Goal: Task Accomplishment & Management: Manage account settings

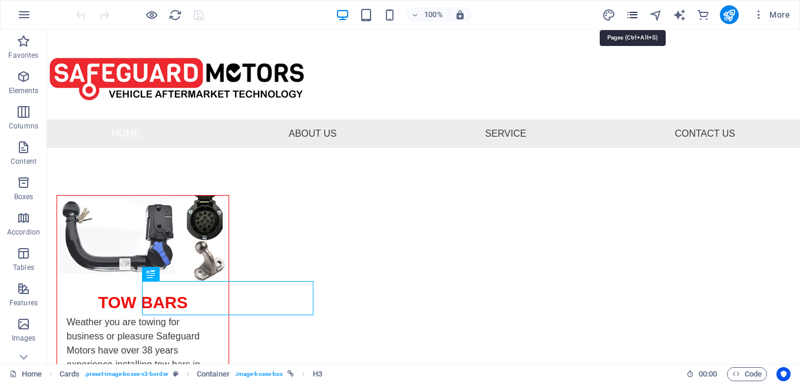
click at [632, 18] on icon "pages" at bounding box center [633, 15] width 14 height 14
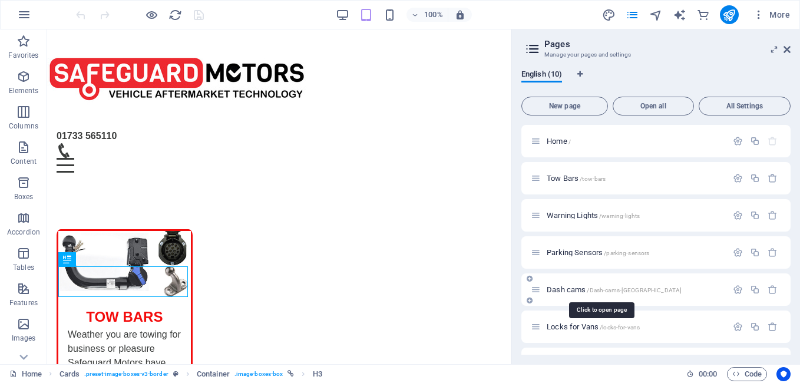
click at [551, 290] on span "Dash cams /Dash-cams-[GEOGRAPHIC_DATA]" at bounding box center [614, 289] width 135 height 9
click at [550, 290] on div "Dash cams /Dash-cams-[GEOGRAPHIC_DATA]" at bounding box center [656, 289] width 269 height 32
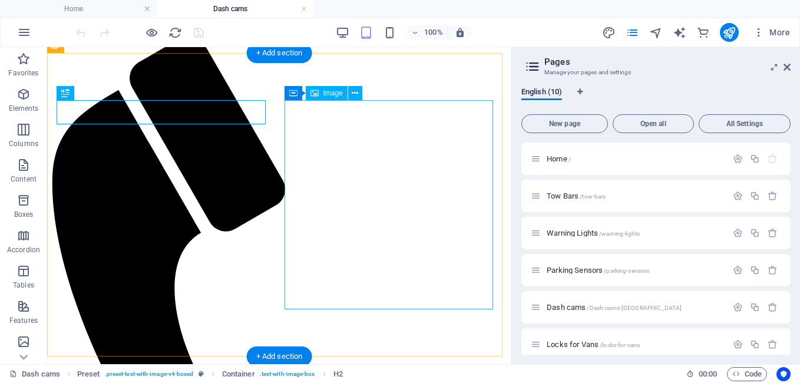
scroll to position [295, 0]
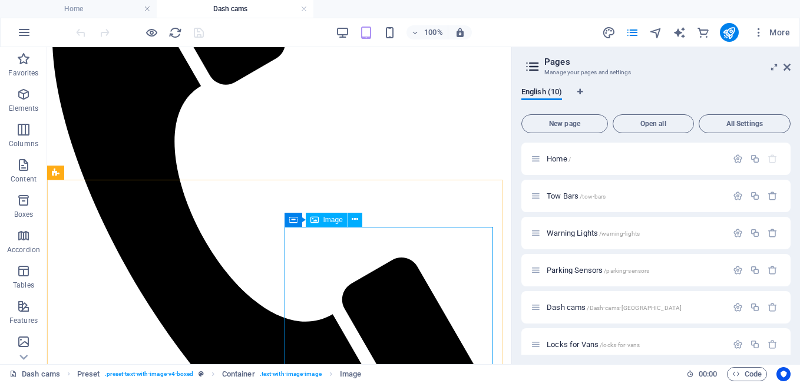
click at [334, 220] on span "Image" at bounding box center [333, 219] width 19 height 7
click at [344, 223] on div "Image" at bounding box center [327, 220] width 42 height 14
drag, startPoint x: 293, startPoint y: 180, endPoint x: 98, endPoint y: 174, distance: 195.8
click at [344, 223] on div "Image" at bounding box center [327, 220] width 42 height 14
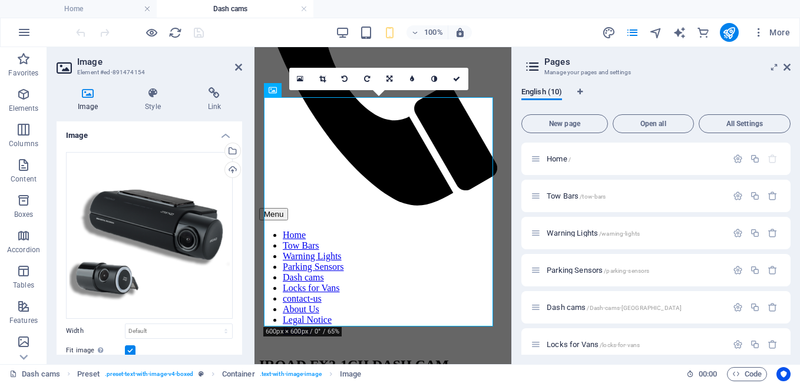
scroll to position [679, 0]
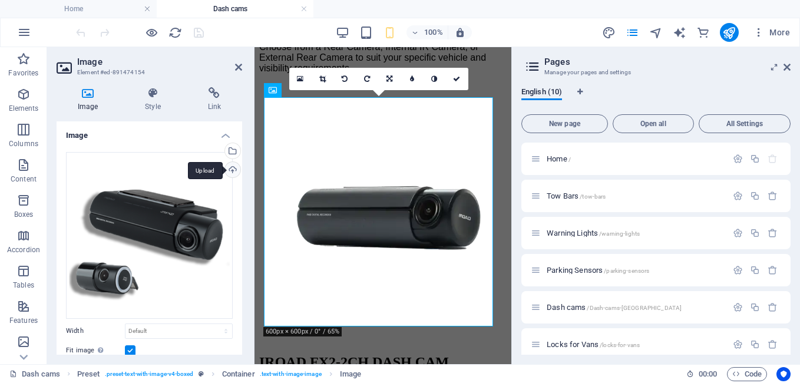
click at [227, 170] on div "Upload" at bounding box center [232, 171] width 18 height 18
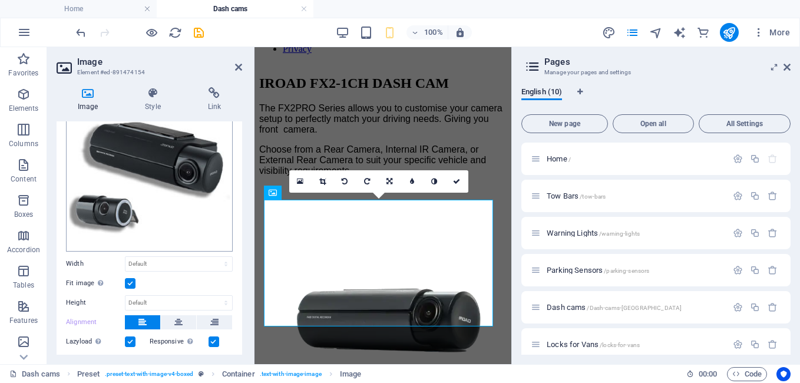
scroll to position [118, 0]
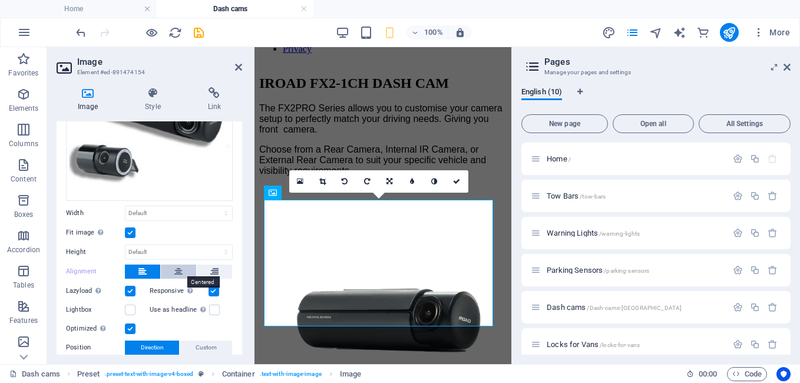
click at [176, 266] on icon at bounding box center [178, 272] width 8 height 14
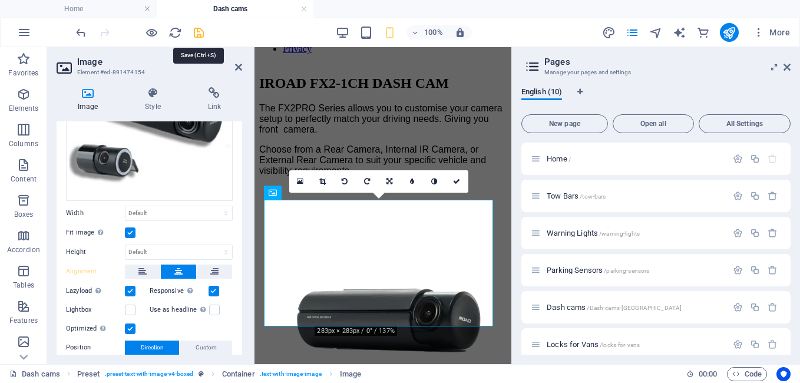
click at [197, 35] on icon "save" at bounding box center [199, 33] width 14 height 14
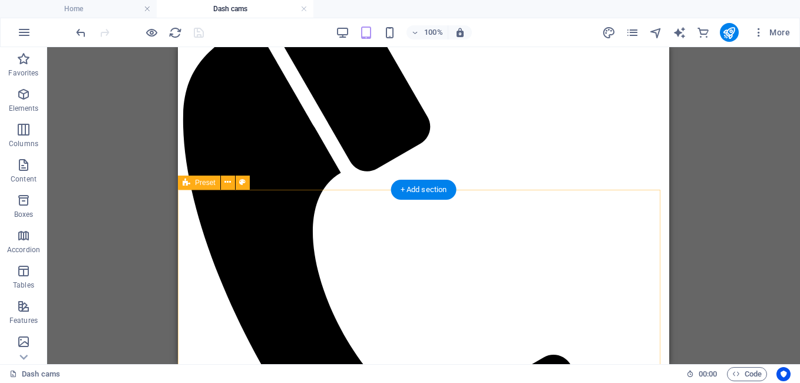
scroll to position [345, 0]
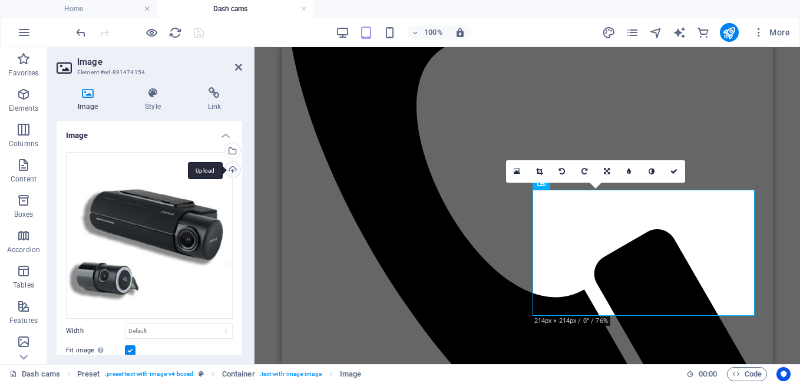
click at [229, 167] on div "Upload" at bounding box center [232, 171] width 18 height 18
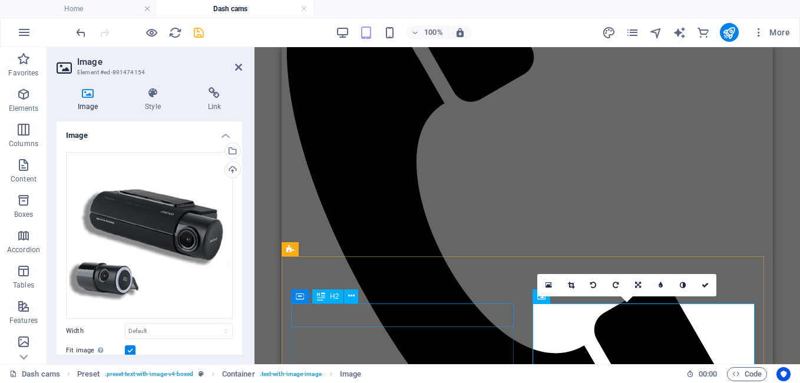
scroll to position [171, 0]
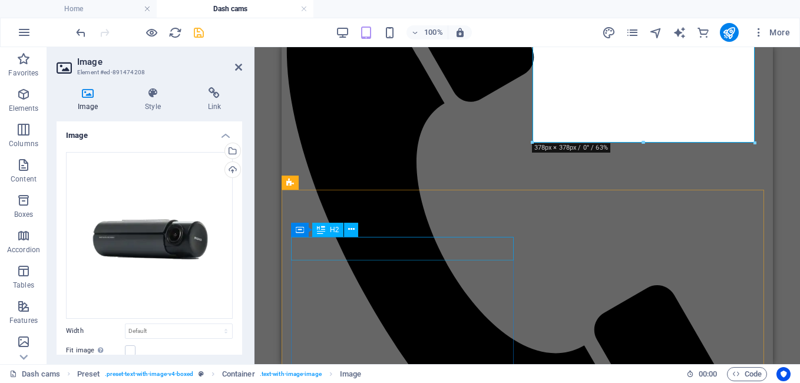
scroll to position [407, 0]
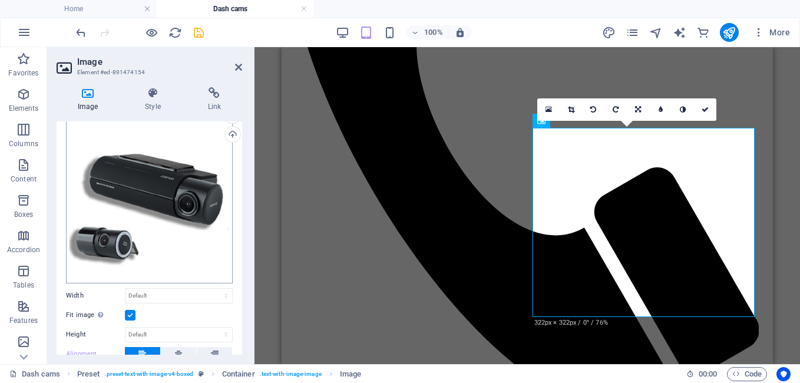
scroll to position [59, 0]
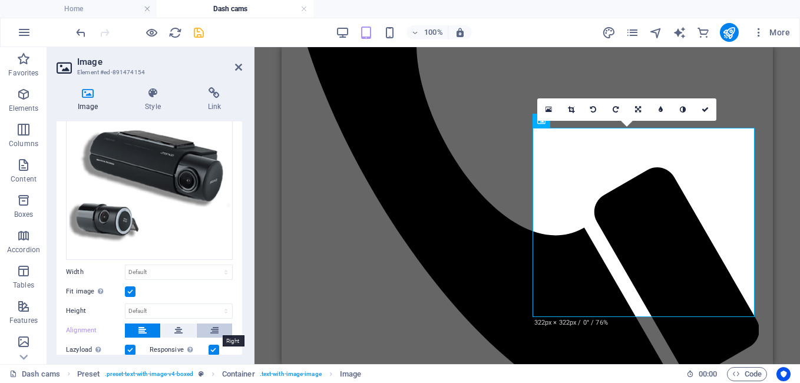
click at [212, 325] on icon at bounding box center [214, 331] width 8 height 14
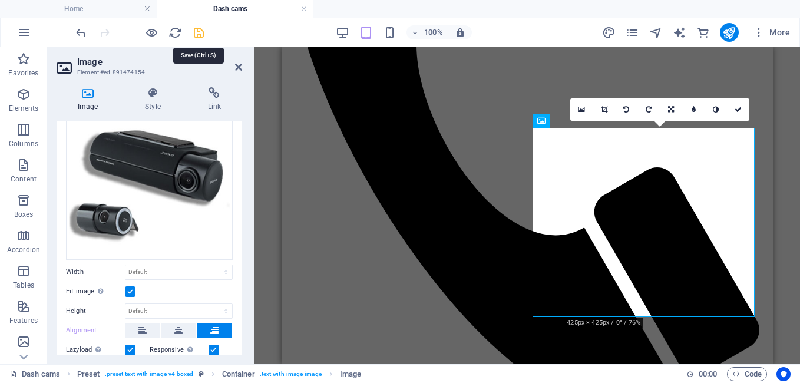
click at [193, 34] on icon "save" at bounding box center [199, 33] width 14 height 14
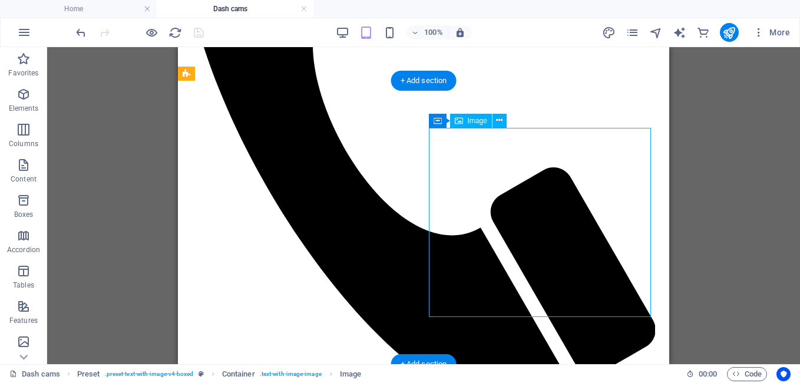
click at [468, 119] on span "Image" at bounding box center [477, 120] width 19 height 7
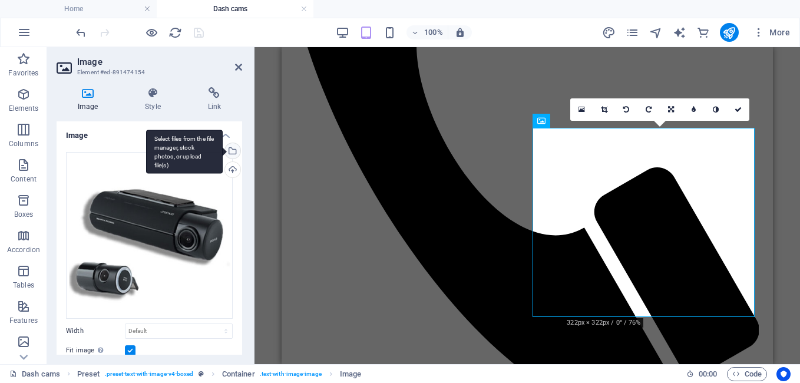
click at [229, 149] on div "Select files from the file manager, stock photos, or upload file(s)" at bounding box center [232, 152] width 18 height 18
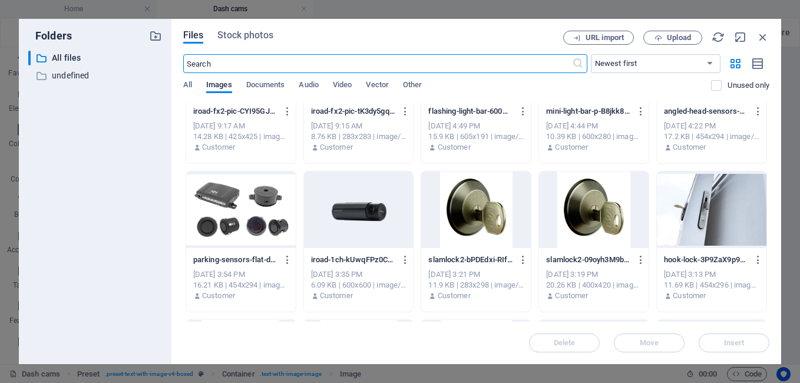
scroll to position [0, 0]
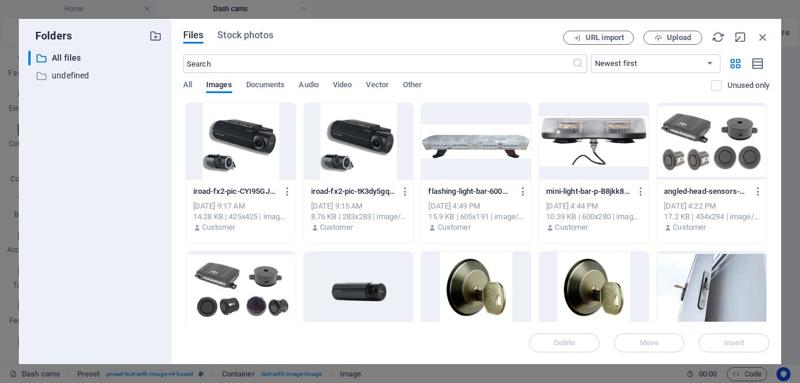
click at [358, 169] on div at bounding box center [359, 141] width 110 height 77
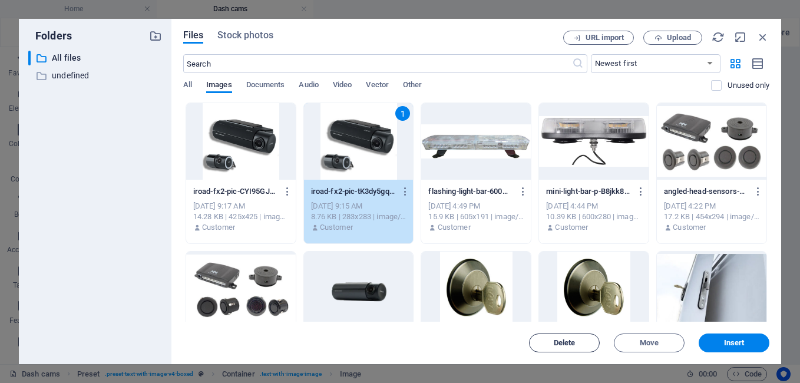
click at [566, 345] on span "Delete" at bounding box center [565, 342] width 22 height 7
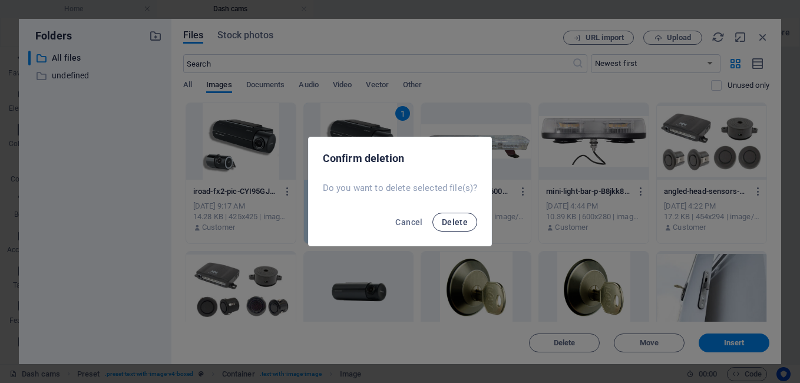
click at [443, 227] on button "Delete" at bounding box center [455, 222] width 45 height 19
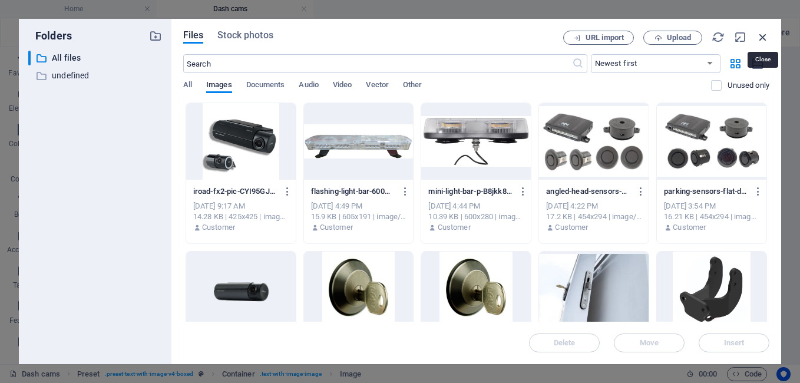
click at [766, 34] on icon "button" at bounding box center [763, 37] width 13 height 13
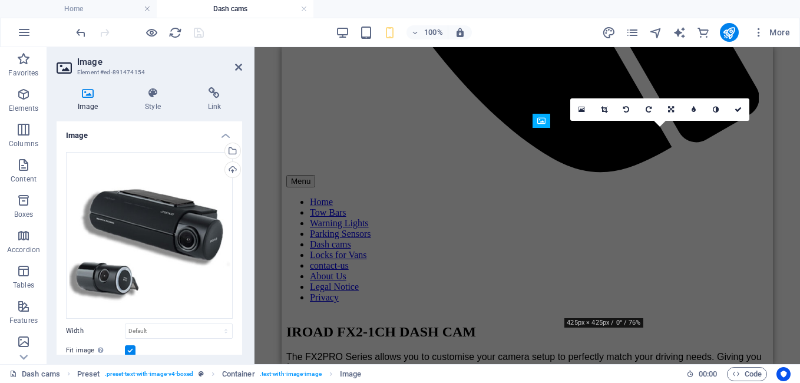
scroll to position [407, 0]
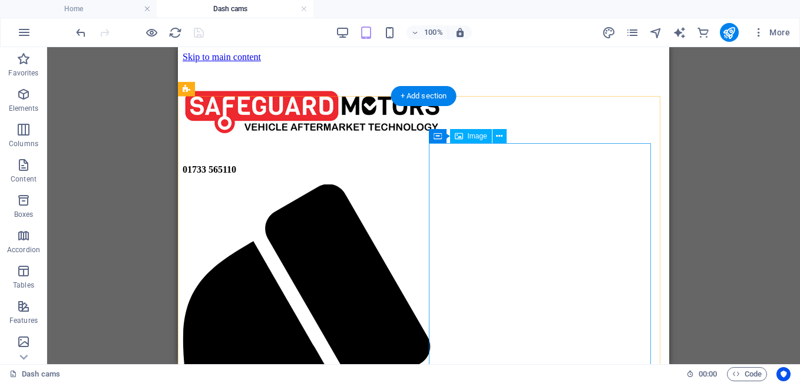
scroll to position [354, 0]
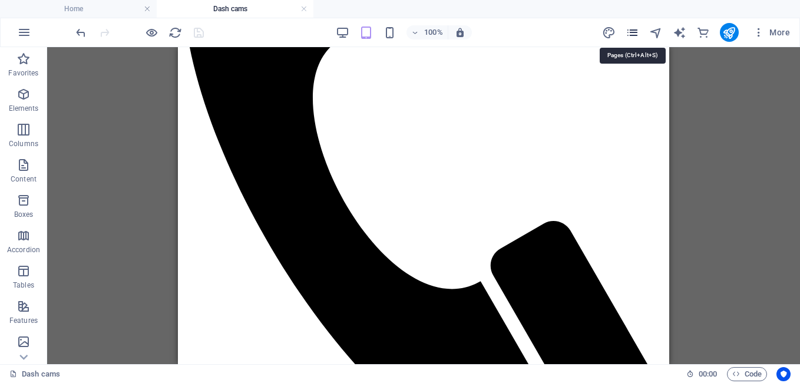
click at [631, 35] on icon "pages" at bounding box center [633, 33] width 14 height 14
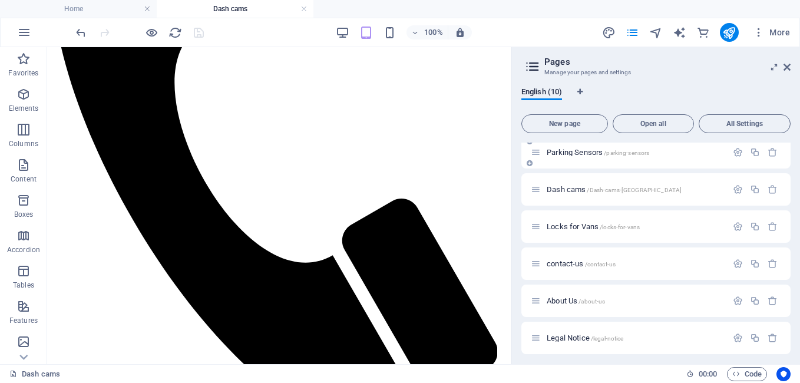
scroll to position [0, 0]
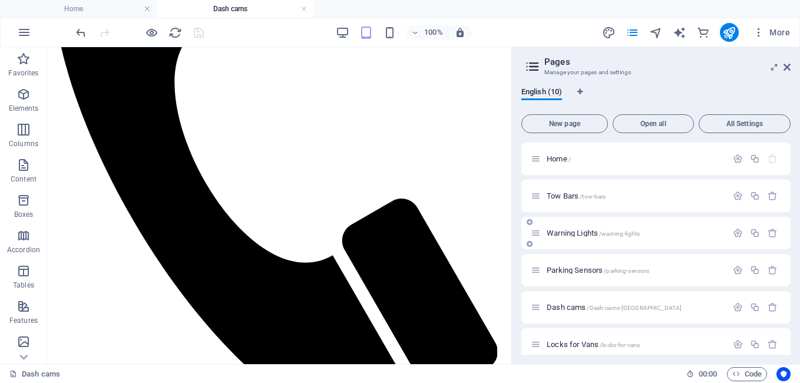
click at [588, 235] on span "Warning Lights /warning-lights" at bounding box center [593, 233] width 93 height 9
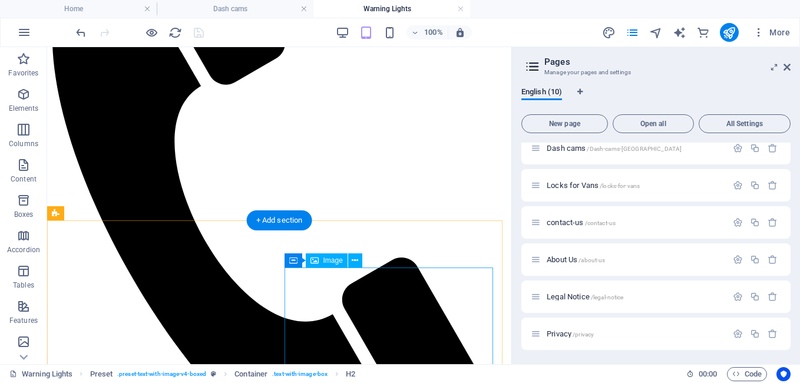
scroll to position [471, 0]
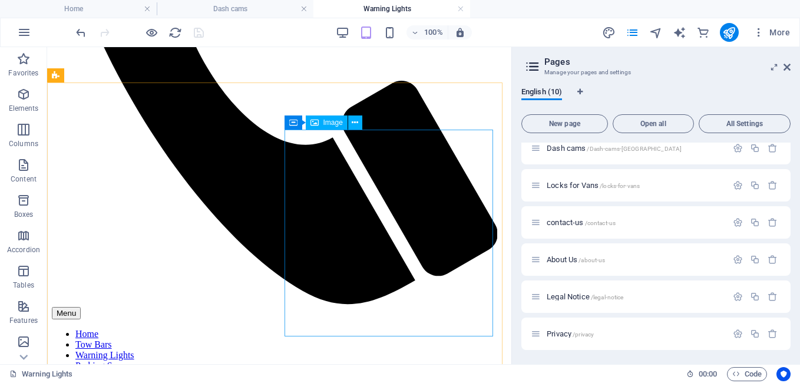
click at [335, 123] on span "Image" at bounding box center [333, 122] width 19 height 7
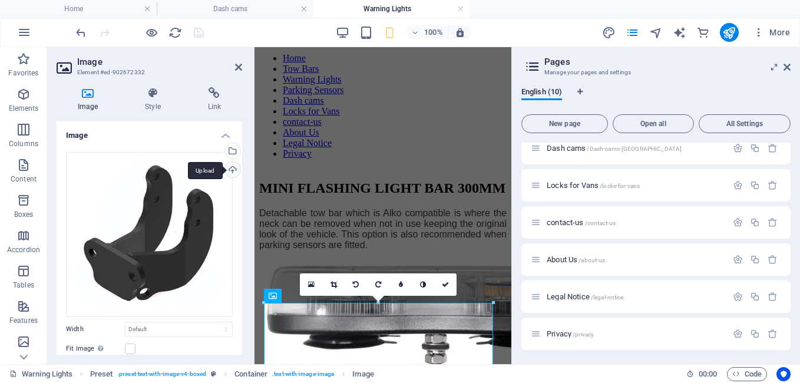
click at [230, 167] on div "Upload" at bounding box center [232, 171] width 18 height 18
click at [230, 170] on div "Upload" at bounding box center [232, 171] width 18 height 18
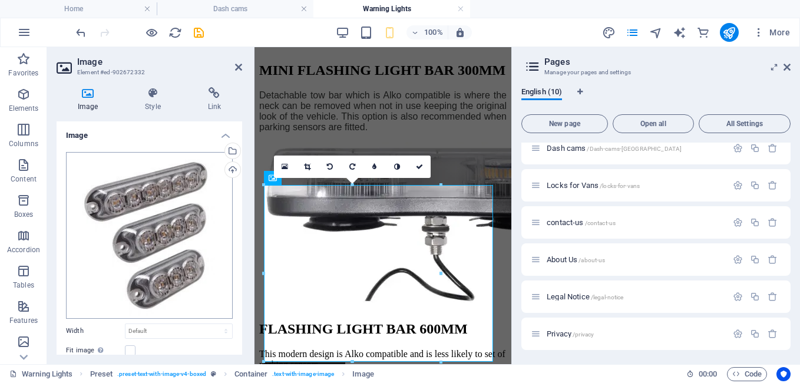
scroll to position [114, 0]
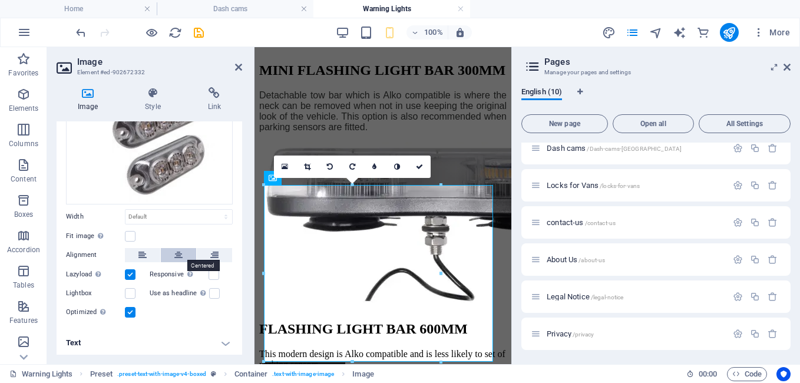
click at [176, 251] on icon at bounding box center [178, 255] width 8 height 14
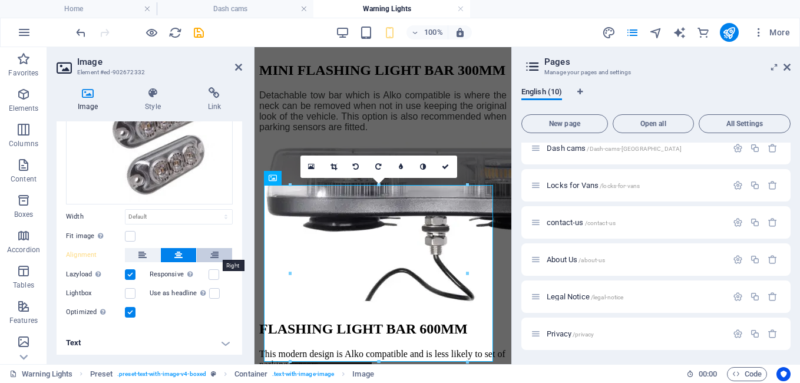
click at [207, 252] on button at bounding box center [214, 255] width 35 height 14
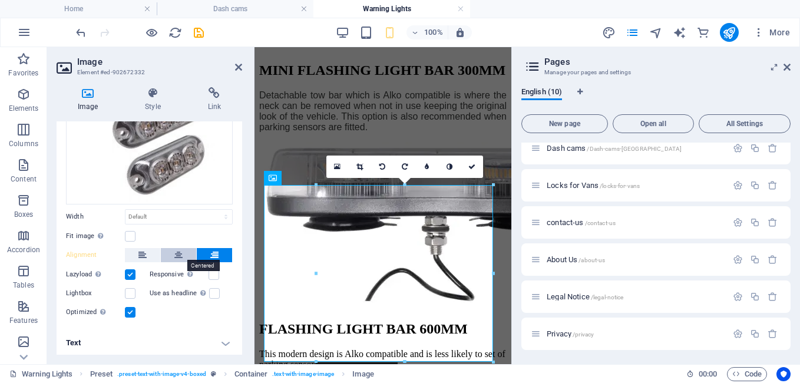
click at [183, 253] on button at bounding box center [178, 255] width 35 height 14
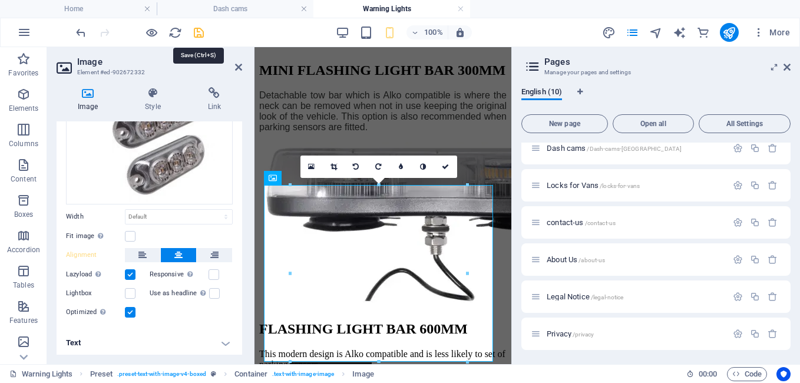
click at [193, 33] on icon "save" at bounding box center [199, 33] width 14 height 14
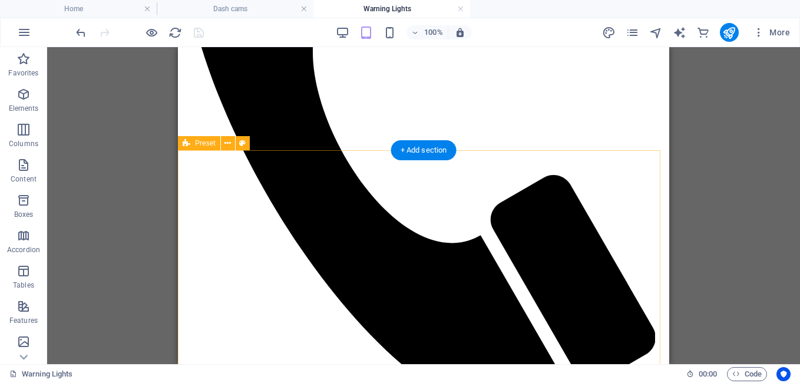
scroll to position [382, 0]
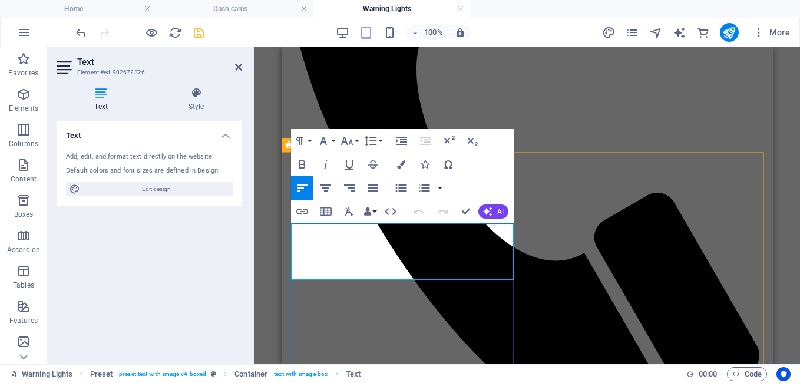
drag, startPoint x: 382, startPoint y: 275, endPoint x: 290, endPoint y: 226, distance: 104.4
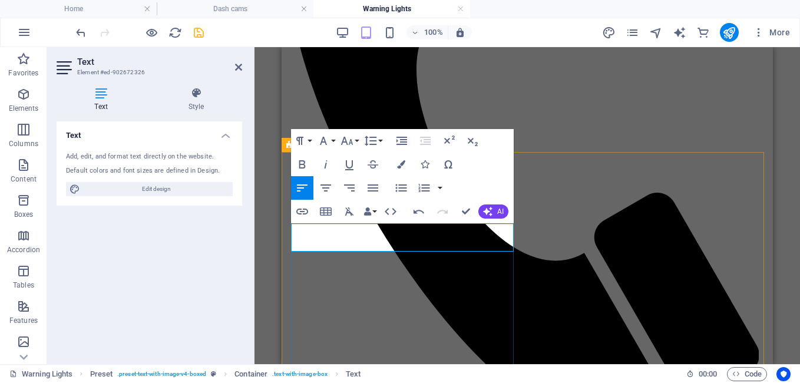
drag, startPoint x: 313, startPoint y: 245, endPoint x: 292, endPoint y: 243, distance: 20.7
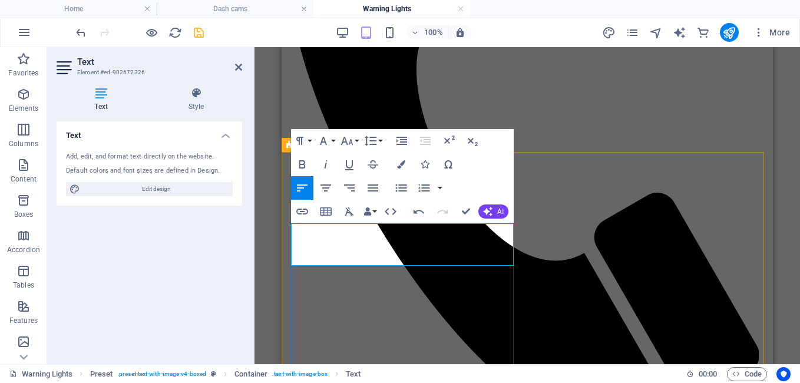
drag, startPoint x: 334, startPoint y: 263, endPoint x: 291, endPoint y: 262, distance: 43.6
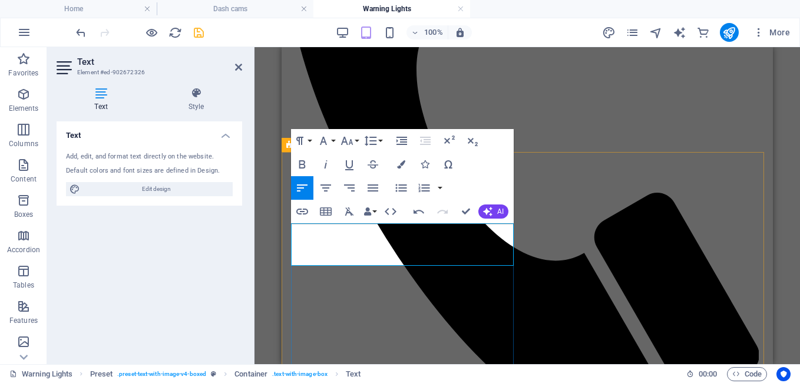
drag, startPoint x: 306, startPoint y: 259, endPoint x: 345, endPoint y: 262, distance: 39.6
drag, startPoint x: 318, startPoint y: 262, endPoint x: 329, endPoint y: 289, distance: 29.7
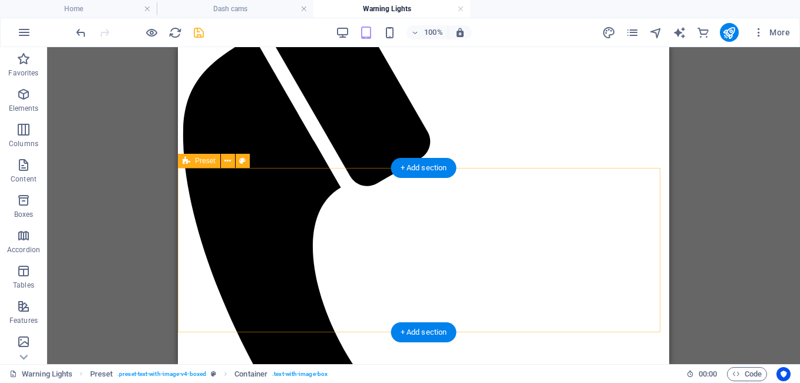
scroll to position [0, 0]
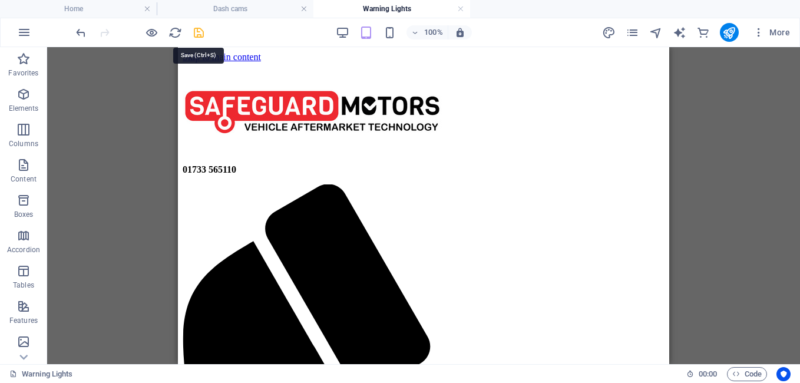
click at [199, 35] on icon "save" at bounding box center [199, 33] width 14 height 14
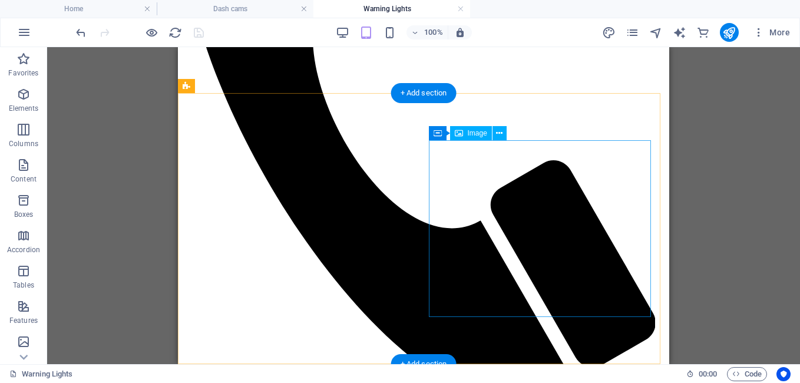
scroll to position [441, 0]
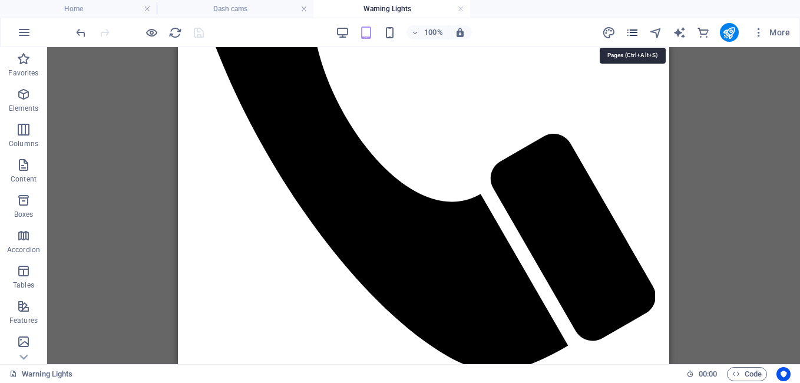
click at [632, 35] on icon "pages" at bounding box center [633, 33] width 14 height 14
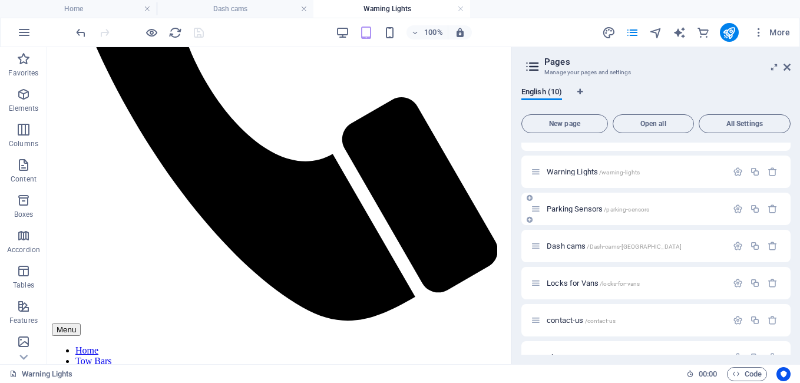
scroll to position [159, 0]
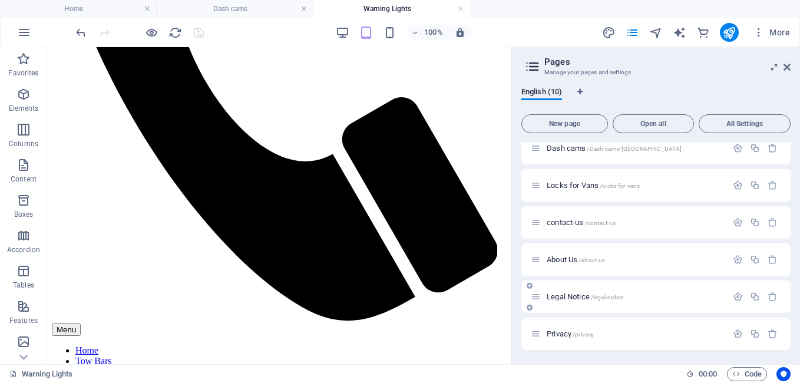
click at [548, 298] on span "Legal Notice /legal-notice" at bounding box center [585, 296] width 77 height 9
click at [548, 298] on div "Home / Tow Bars /tow-bars Warning Lights /warning-lights Parking Sensors /parki…" at bounding box center [656, 166] width 269 height 367
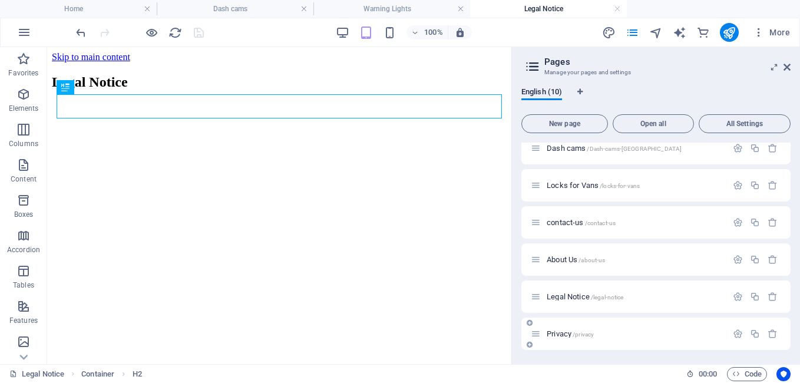
click at [558, 332] on span "Privacy /privacy" at bounding box center [570, 333] width 47 height 9
click at [558, 332] on div "Home / Tow Bars /tow-bars Warning Lights /warning-lights Parking Sensors /parki…" at bounding box center [656, 166] width 269 height 367
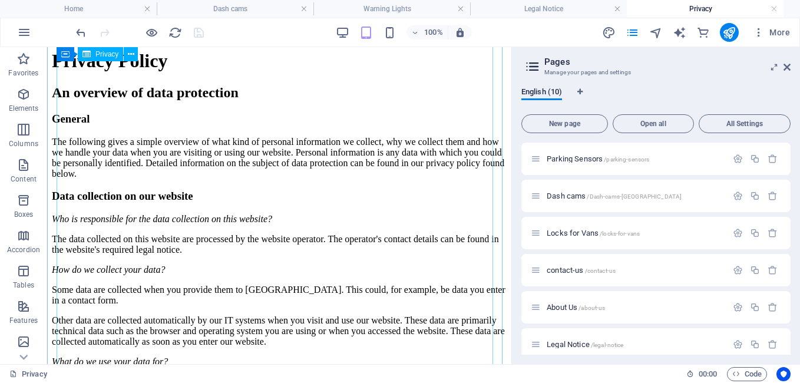
scroll to position [0, 0]
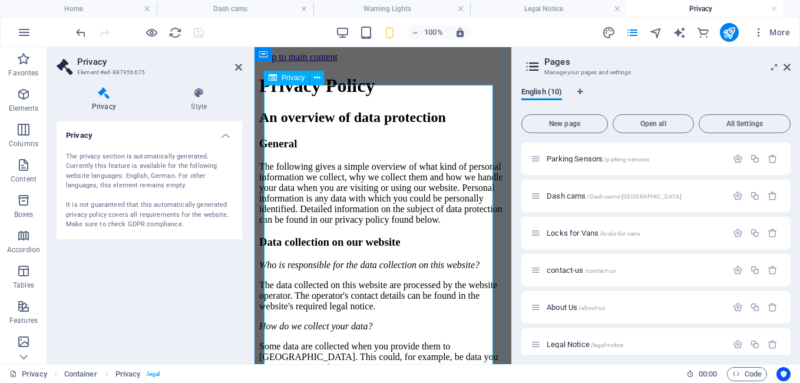
click at [200, 103] on h4 "Style" at bounding box center [199, 99] width 86 height 25
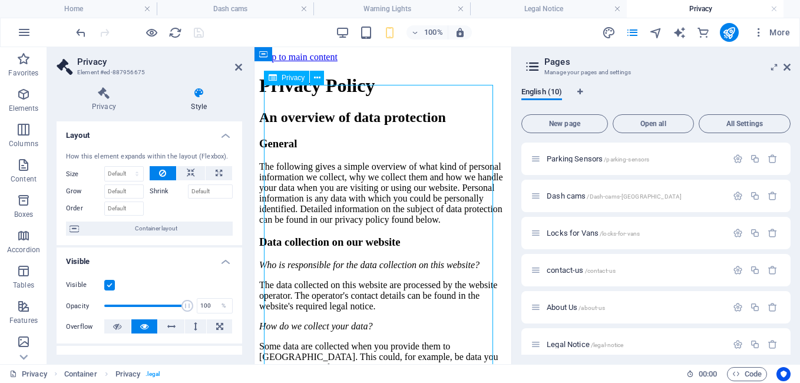
drag, startPoint x: 360, startPoint y: 97, endPoint x: 329, endPoint y: 100, distance: 31.3
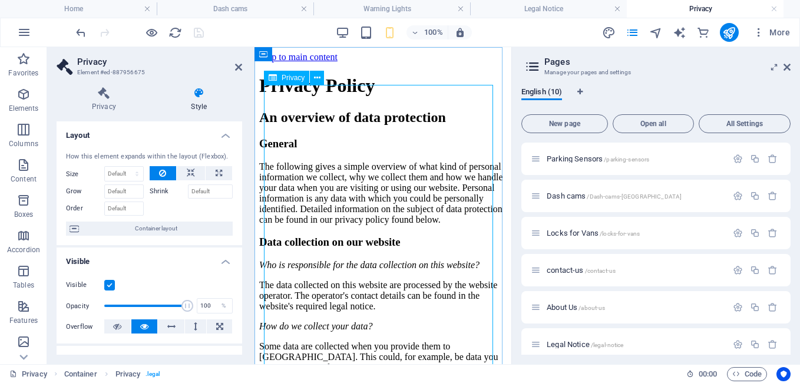
click at [317, 78] on icon at bounding box center [317, 78] width 6 height 12
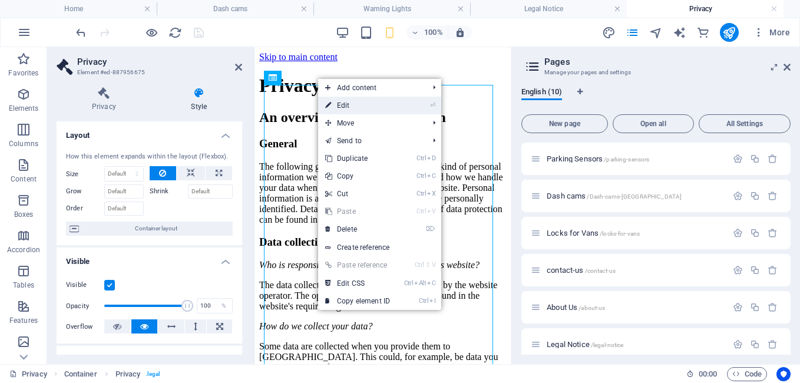
click at [337, 105] on link "⏎ Edit" at bounding box center [357, 106] width 79 height 18
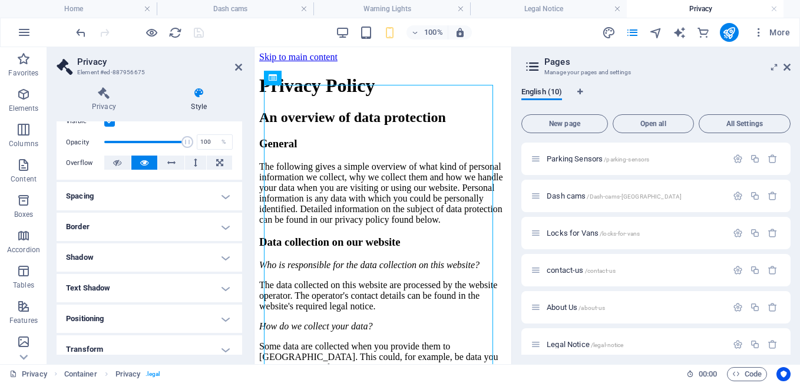
scroll to position [177, 0]
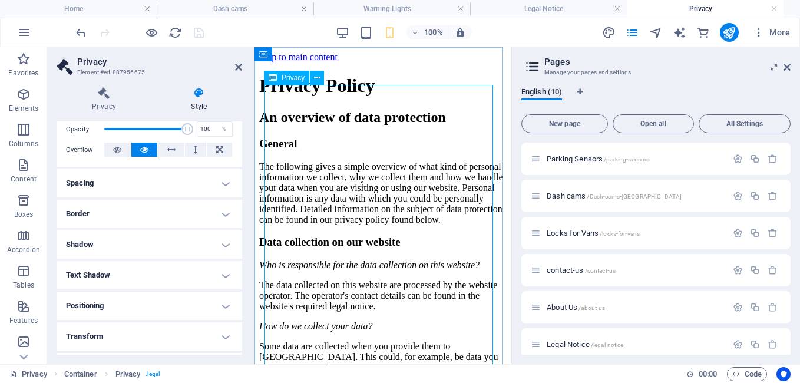
drag, startPoint x: 427, startPoint y: 263, endPoint x: 393, endPoint y: 263, distance: 34.2
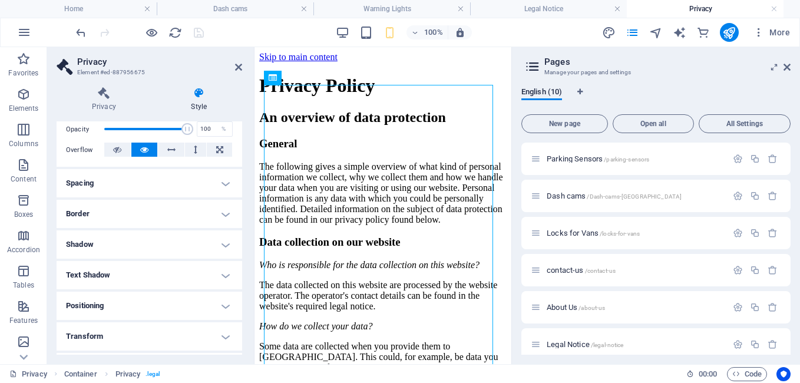
click at [121, 209] on h4 "Border" at bounding box center [150, 214] width 186 height 28
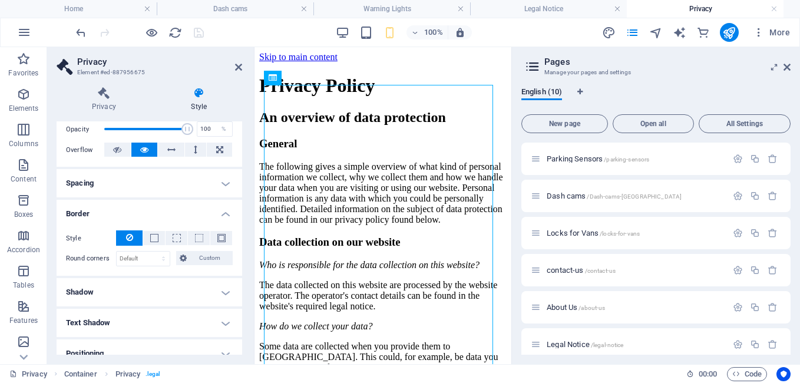
click at [120, 327] on h4 "Text Shadow" at bounding box center [150, 323] width 186 height 28
click at [201, 94] on icon at bounding box center [199, 93] width 86 height 12
click at [155, 319] on h4 "Text Shadow" at bounding box center [150, 319] width 186 height 21
click at [122, 322] on h4 "Text Shadow" at bounding box center [150, 323] width 186 height 28
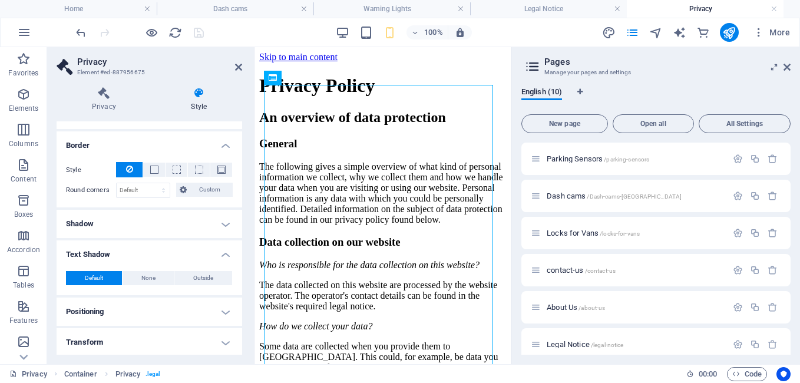
scroll to position [162, 0]
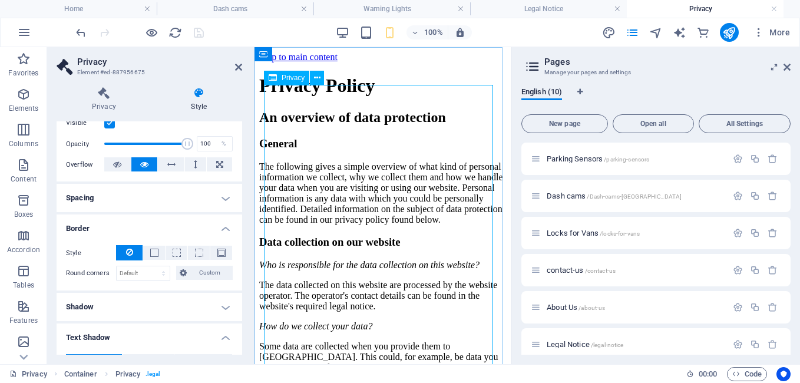
drag, startPoint x: 408, startPoint y: 133, endPoint x: 315, endPoint y: 137, distance: 93.2
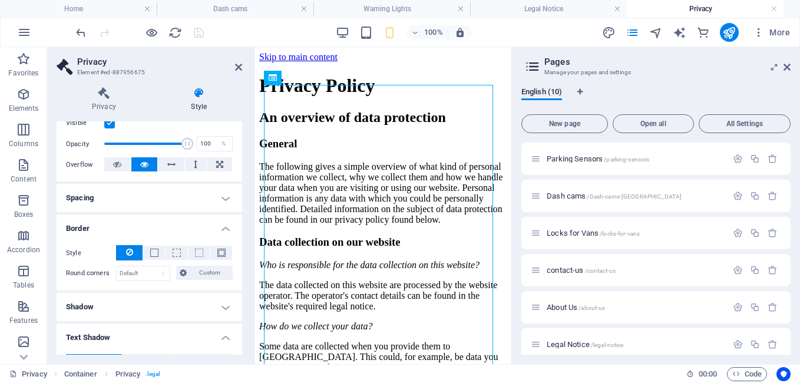
click at [790, 68] on icon at bounding box center [787, 66] width 7 height 9
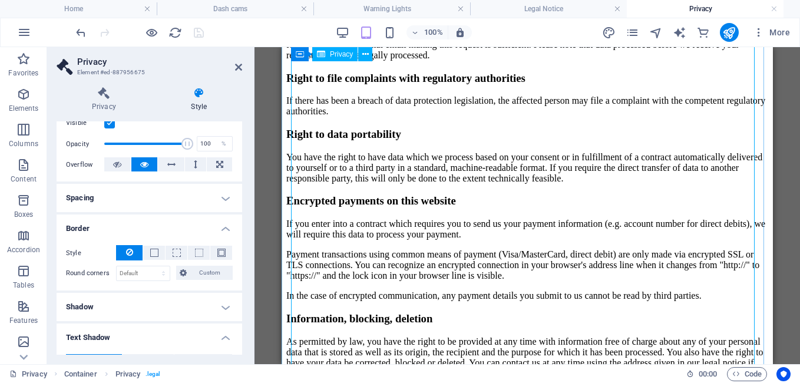
scroll to position [1061, 0]
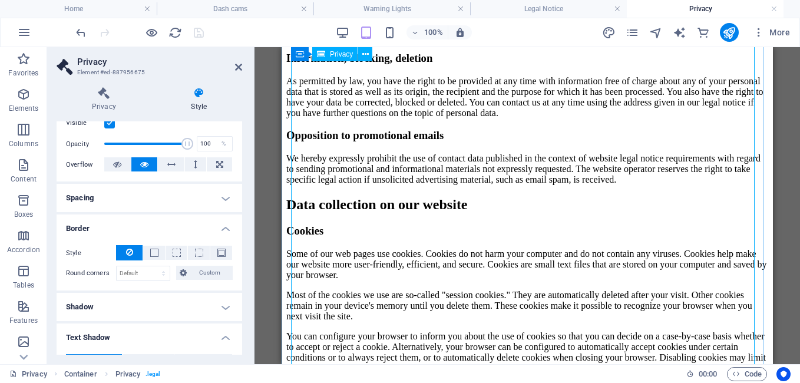
click at [466, 291] on div "Privacy Policy An overview of data protection General The following gives a sim…" at bounding box center [527, 253] width 482 height 2479
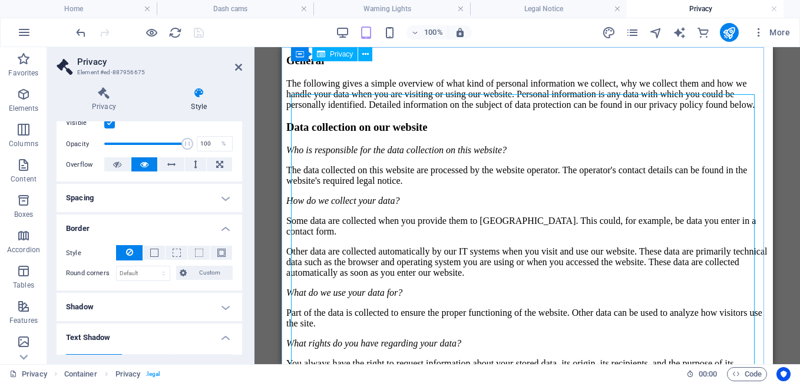
scroll to position [0, 0]
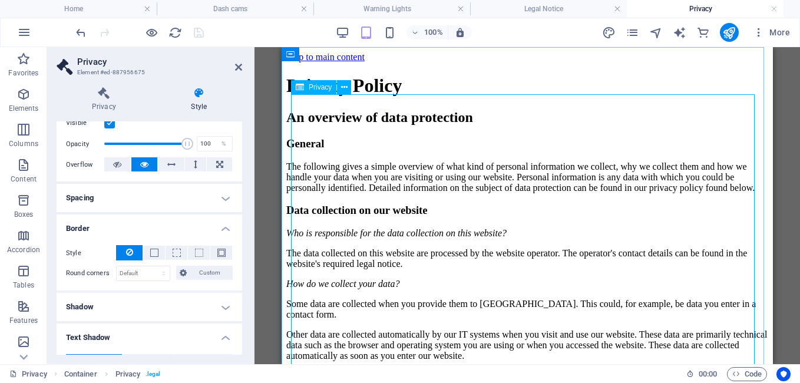
drag, startPoint x: 424, startPoint y: 118, endPoint x: 354, endPoint y: 122, distance: 69.7
click at [321, 89] on span "Privacy" at bounding box center [320, 87] width 23 height 7
click at [328, 88] on span "Privacy" at bounding box center [320, 87] width 23 height 7
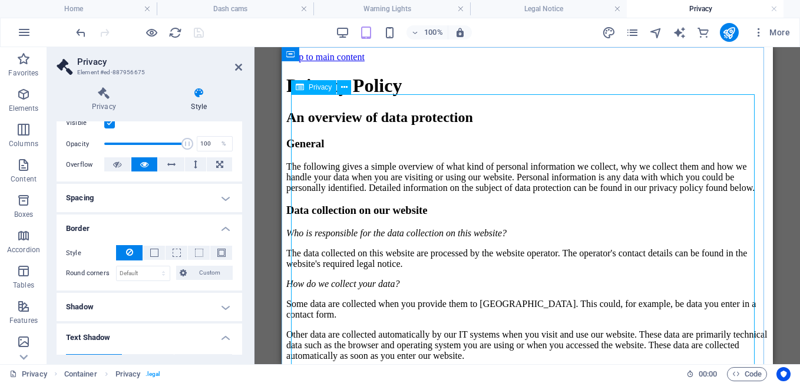
click at [328, 88] on span "Privacy" at bounding box center [320, 87] width 23 height 7
click at [196, 101] on h4 "Style" at bounding box center [199, 99] width 86 height 25
click at [110, 100] on h4 "Privacy" at bounding box center [107, 99] width 100 height 25
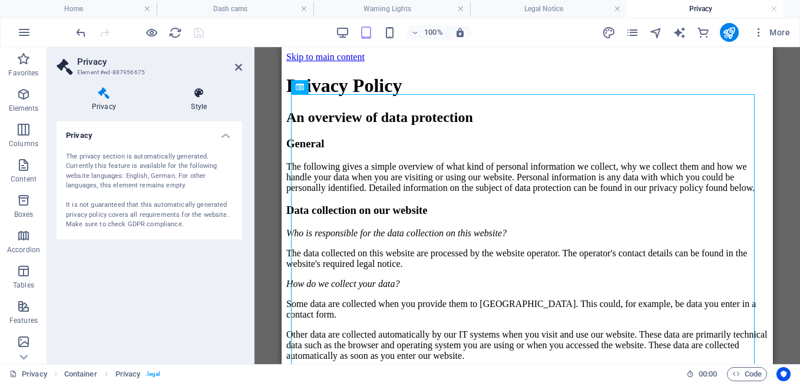
click at [196, 100] on h4 "Style" at bounding box center [199, 99] width 86 height 25
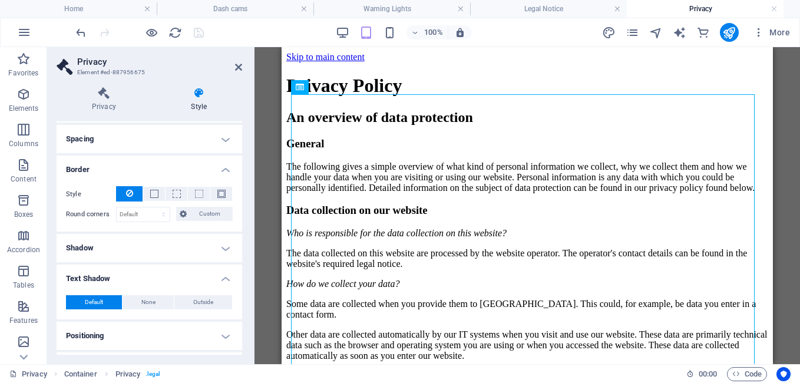
scroll to position [280, 0]
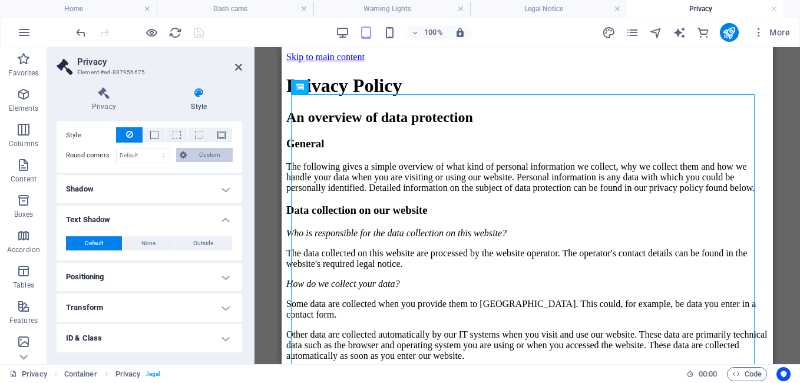
click at [186, 156] on button "Custom" at bounding box center [204, 155] width 57 height 14
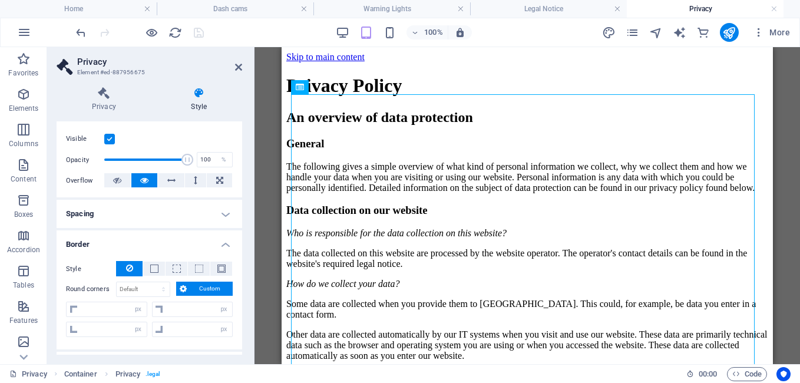
scroll to position [28, 0]
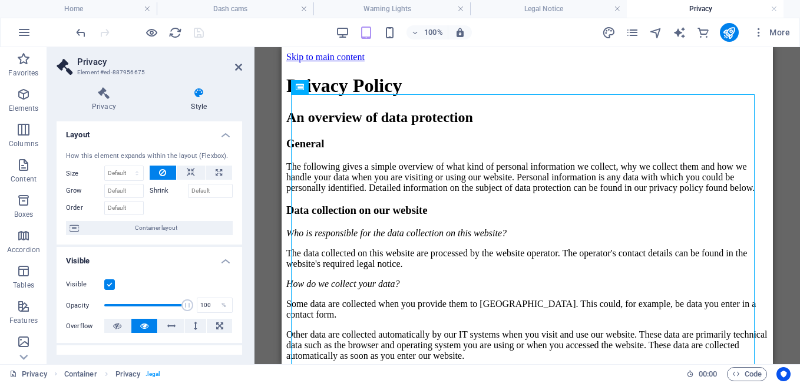
scroll to position [0, 0]
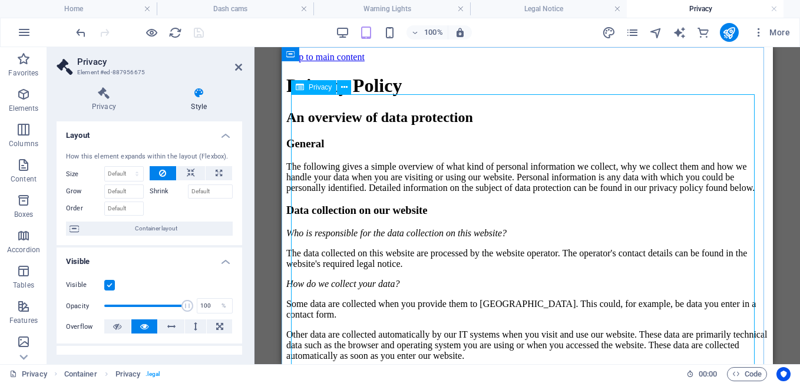
click at [342, 84] on icon at bounding box center [344, 87] width 6 height 12
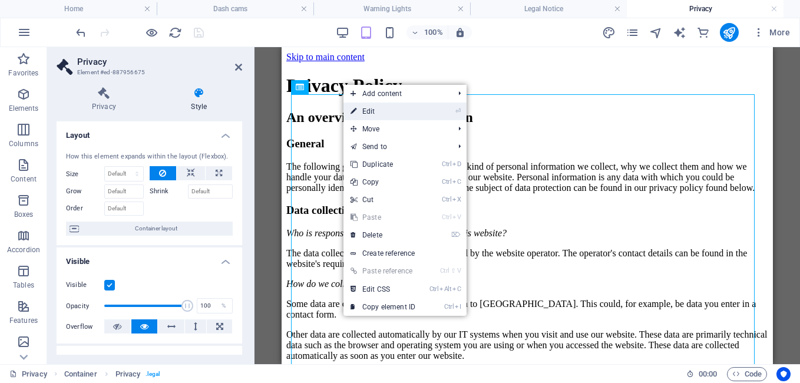
click at [362, 108] on link "⏎ Edit" at bounding box center [383, 112] width 79 height 18
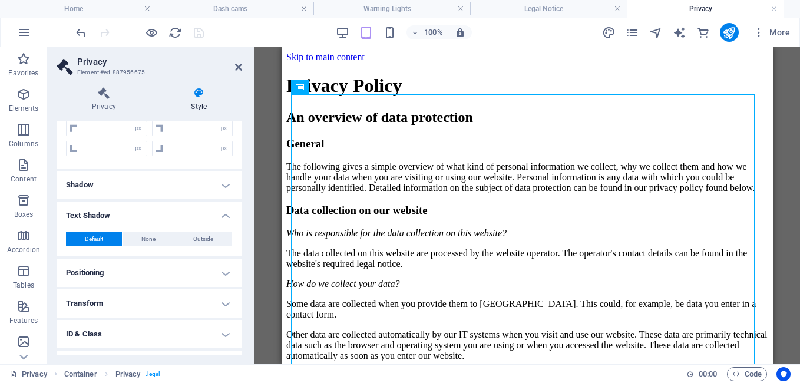
scroll to position [382, 0]
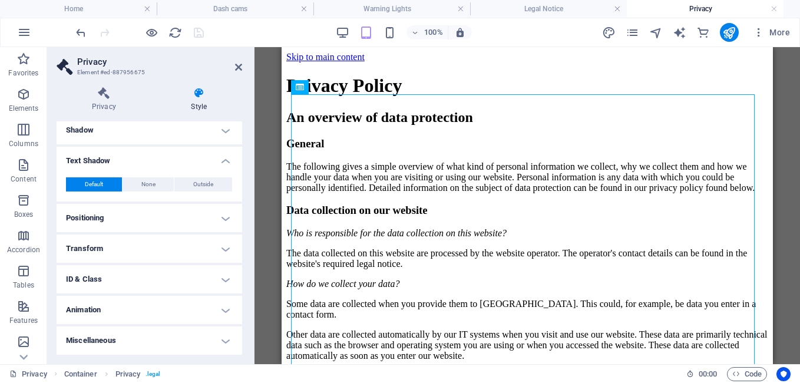
click at [226, 283] on h4 "ID & Class" at bounding box center [150, 279] width 186 height 28
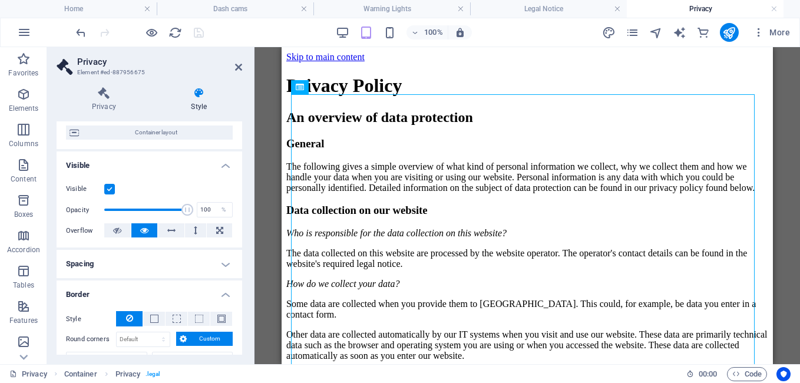
scroll to position [0, 0]
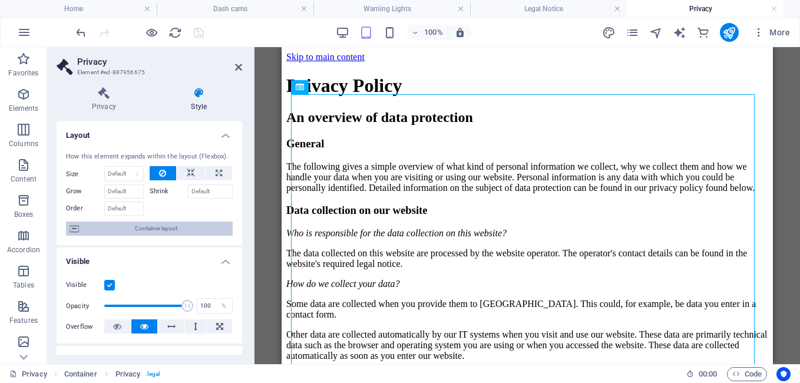
click at [173, 227] on span "Container layout" at bounding box center [156, 229] width 147 height 14
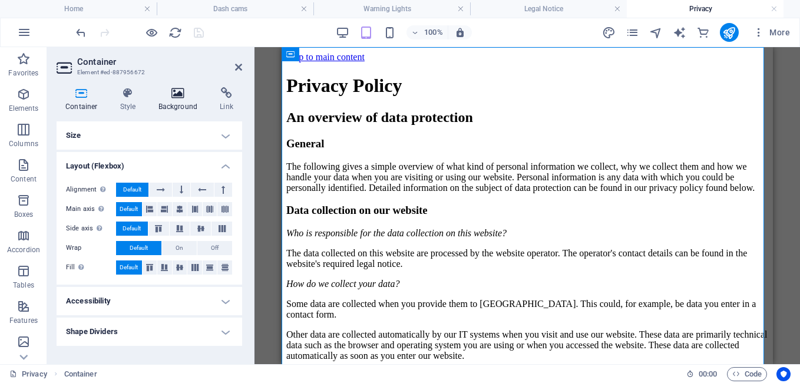
click at [183, 100] on h4 "Background" at bounding box center [181, 99] width 62 height 25
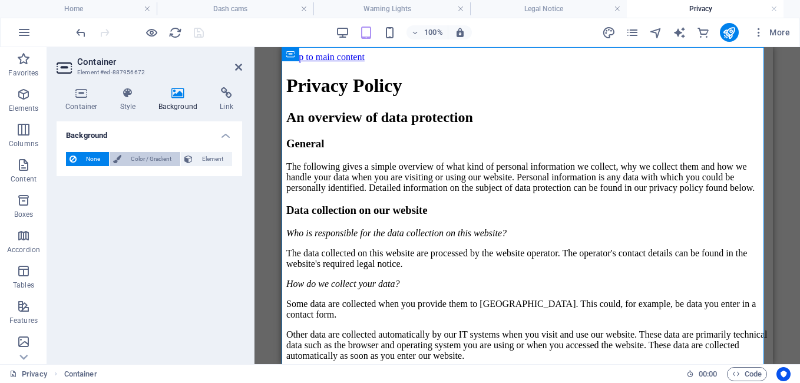
click at [166, 160] on span "Color / Gradient" at bounding box center [151, 159] width 52 height 14
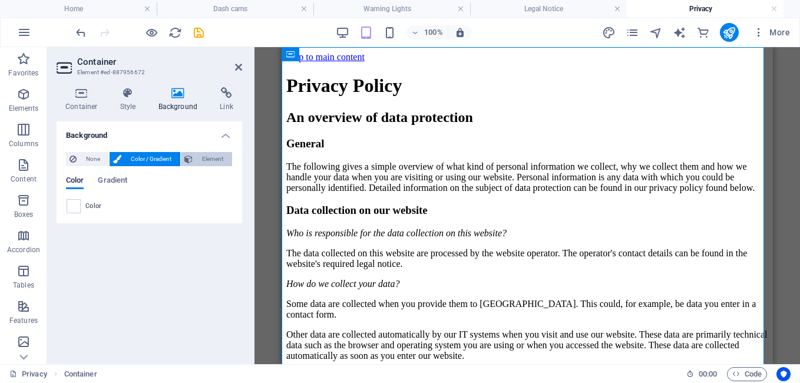
click at [202, 159] on span "Element" at bounding box center [212, 159] width 32 height 14
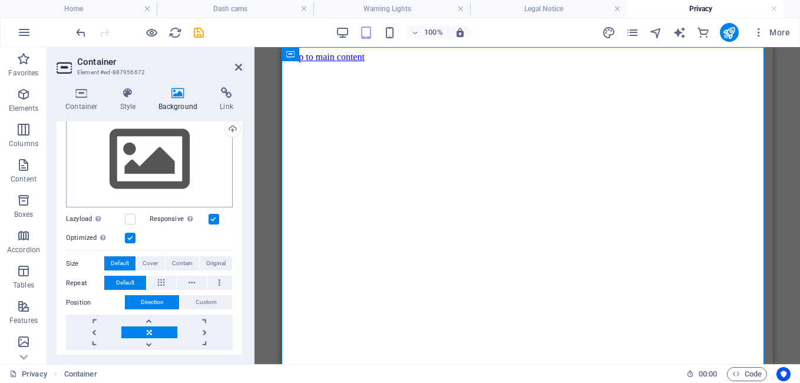
scroll to position [45, 0]
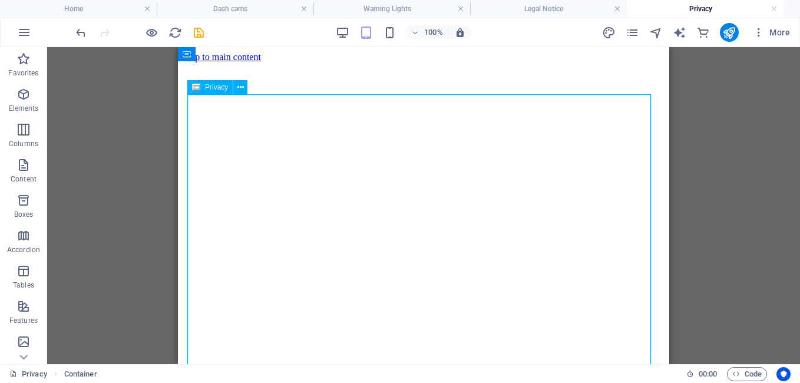
drag, startPoint x: 376, startPoint y: 273, endPoint x: 446, endPoint y: 276, distance: 69.6
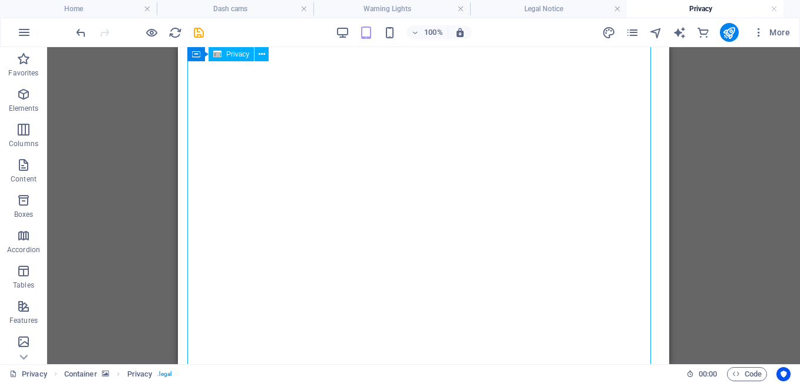
scroll to position [766, 0]
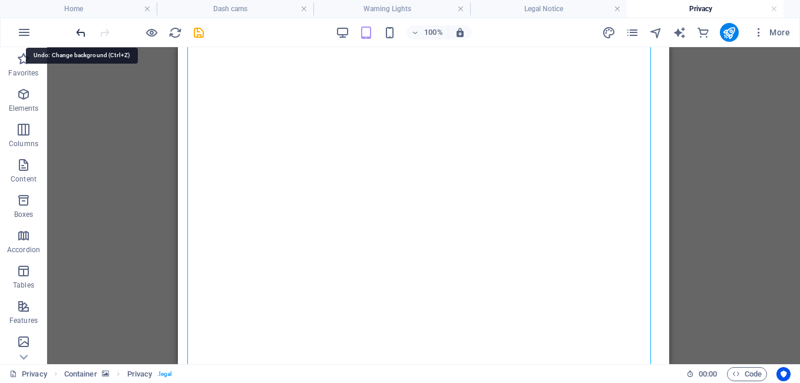
click at [80, 35] on icon "undo" at bounding box center [81, 33] width 14 height 14
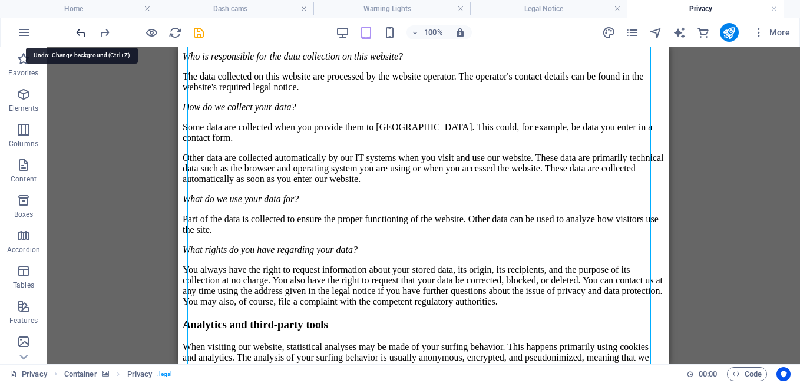
click at [82, 28] on icon "undo" at bounding box center [81, 33] width 14 height 14
click at [82, 29] on div at bounding box center [140, 32] width 132 height 19
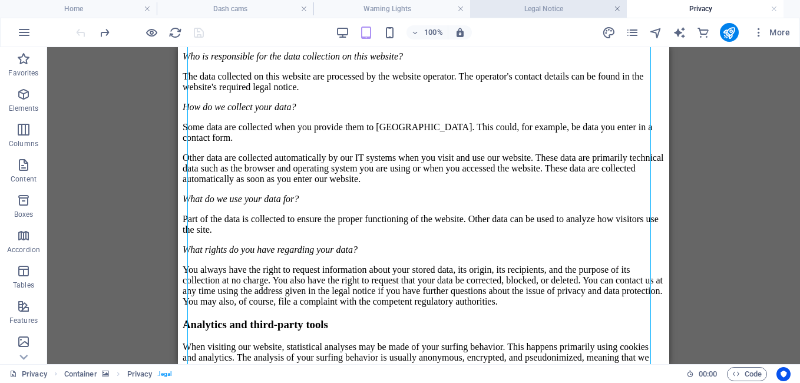
click at [620, 10] on link at bounding box center [617, 9] width 7 height 11
click at [618, 7] on link at bounding box center [617, 9] width 7 height 11
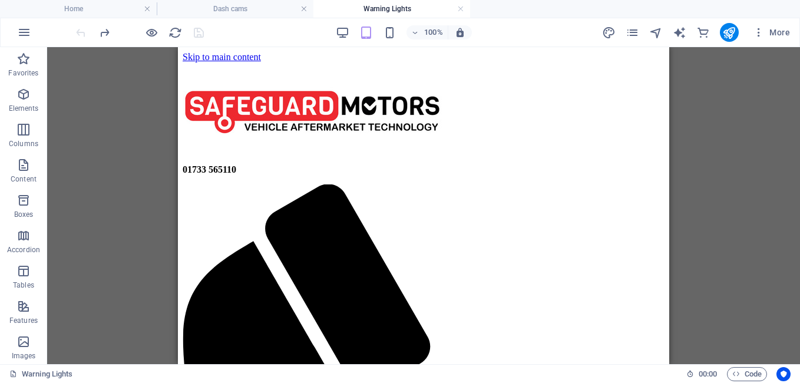
scroll to position [413, 0]
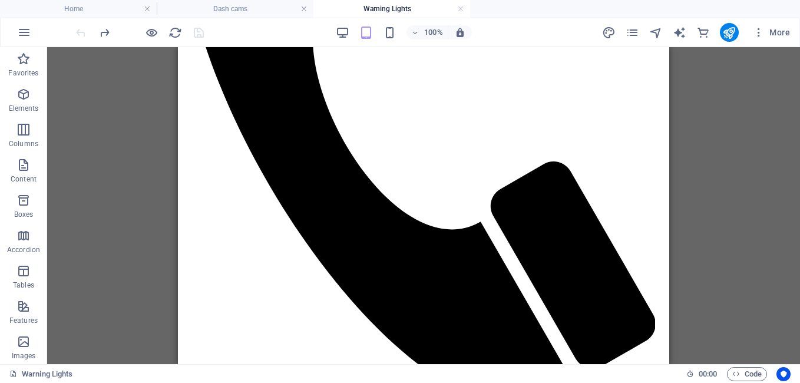
click at [463, 4] on h4 "Warning Lights" at bounding box center [392, 8] width 157 height 13
click at [461, 12] on link at bounding box center [460, 9] width 7 height 11
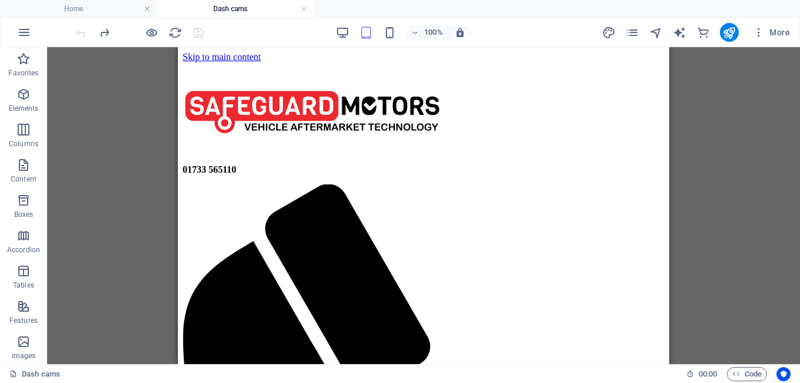
scroll to position [346, 0]
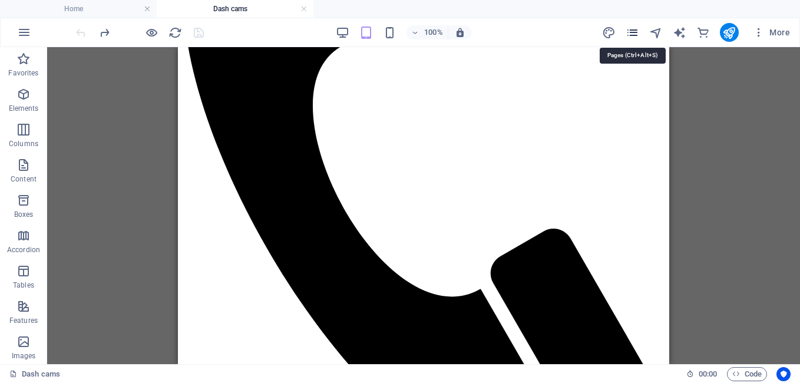
click at [630, 32] on icon "pages" at bounding box center [633, 33] width 14 height 14
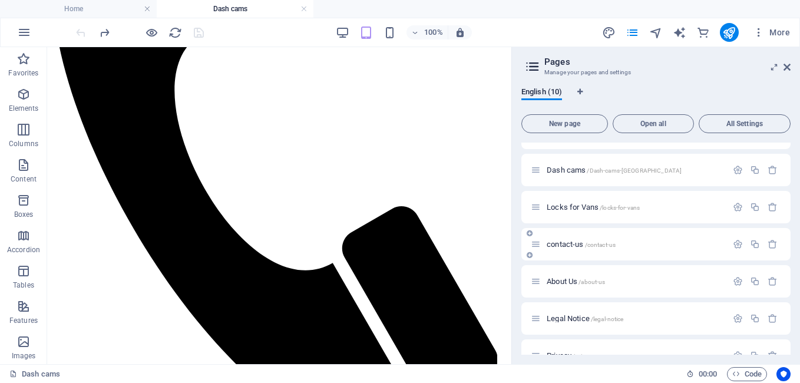
scroll to position [159, 0]
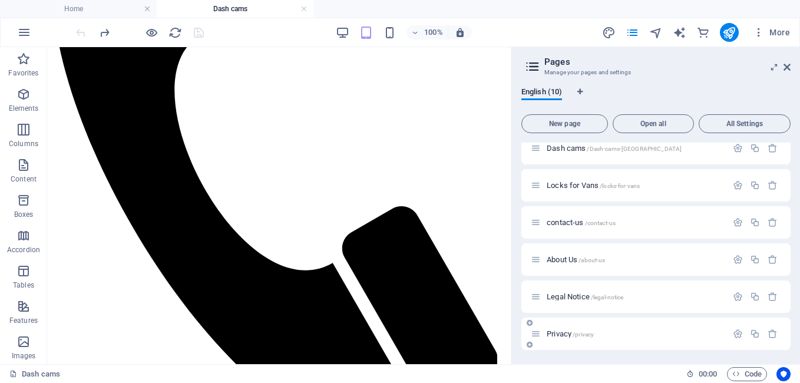
click at [544, 337] on div "Privacy /privacy" at bounding box center [635, 334] width 184 height 8
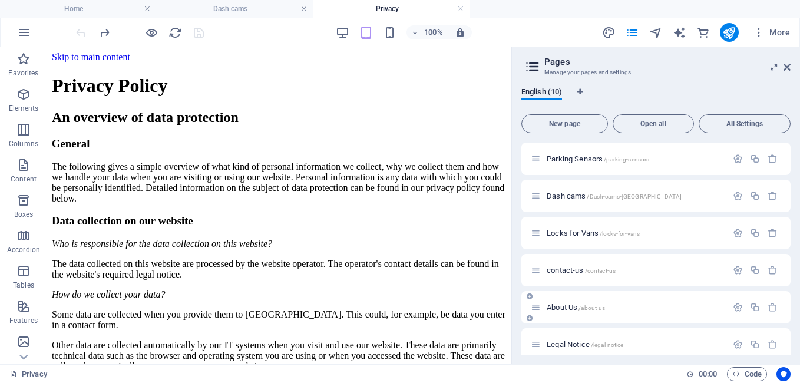
scroll to position [0, 0]
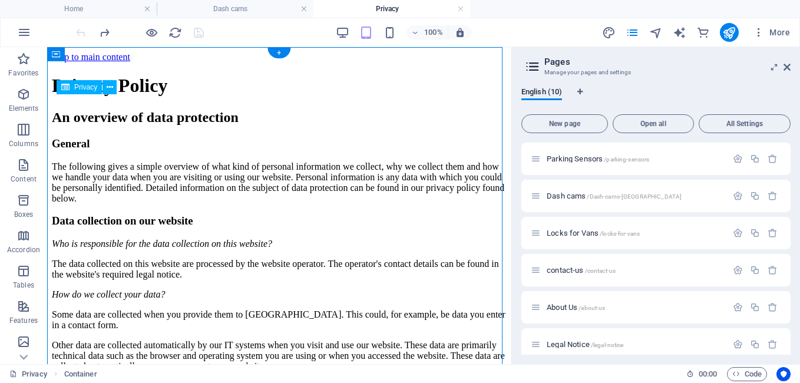
drag, startPoint x: 189, startPoint y: 351, endPoint x: 139, endPoint y: 297, distance: 73.4
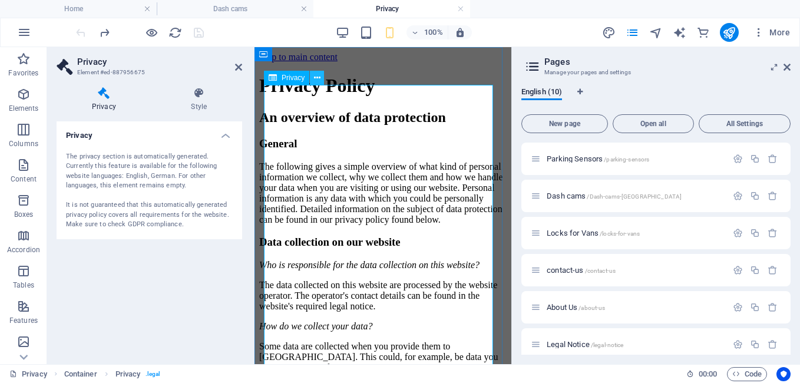
click at [315, 80] on icon at bounding box center [317, 78] width 6 height 12
click at [202, 102] on h4 "Style" at bounding box center [199, 99] width 86 height 25
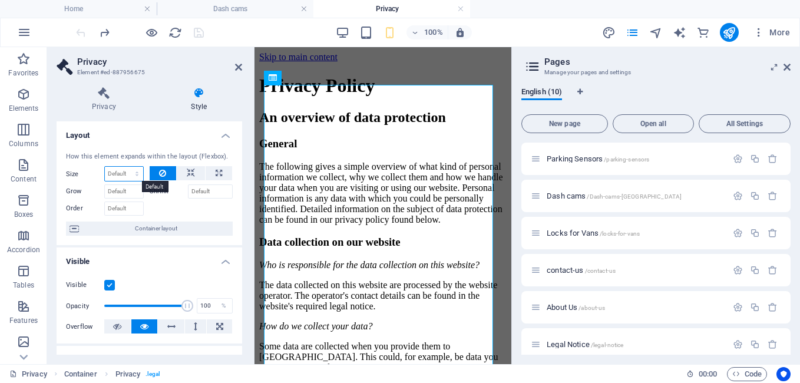
click at [124, 172] on select "Default auto px % 1/1 1/2 1/3 1/4 1/5 1/6 1/7 1/8 1/9 1/10" at bounding box center [124, 174] width 38 height 14
click at [164, 170] on icon at bounding box center [162, 173] width 7 height 14
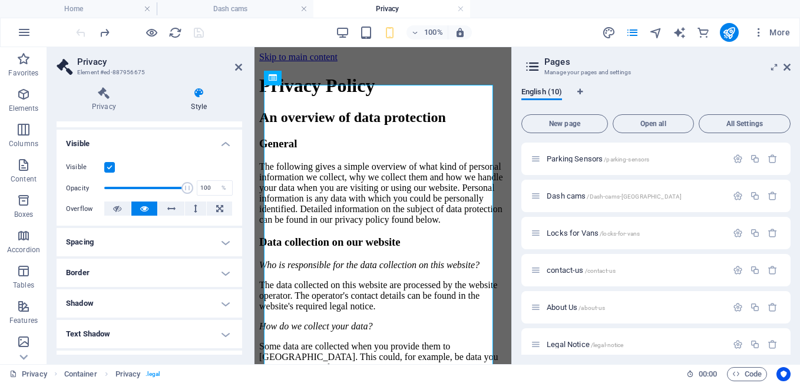
scroll to position [177, 0]
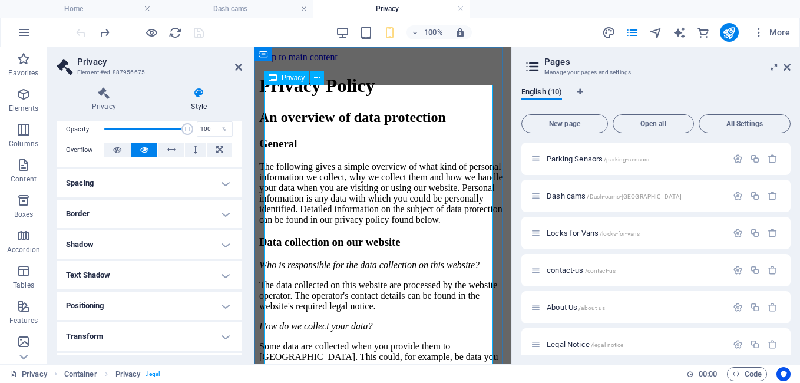
drag, startPoint x: 299, startPoint y: 187, endPoint x: 282, endPoint y: 189, distance: 17.2
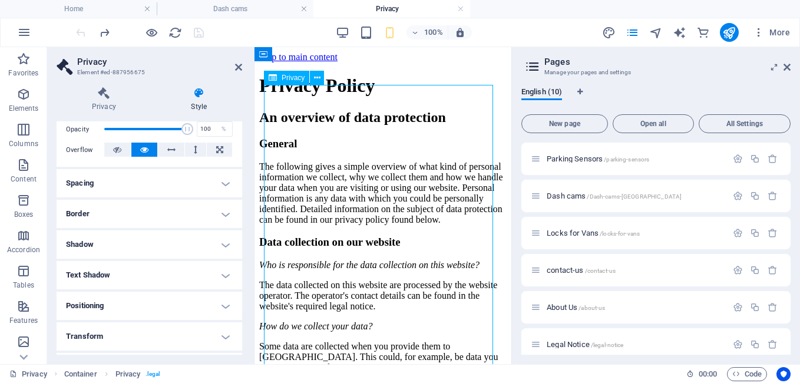
drag, startPoint x: 421, startPoint y: 255, endPoint x: 355, endPoint y: 204, distance: 83.6
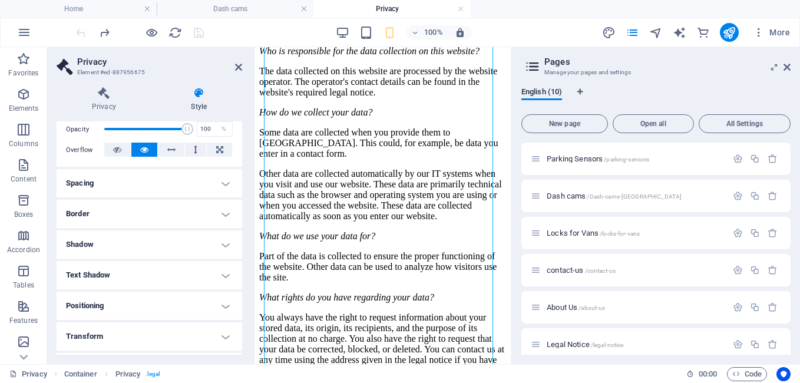
scroll to position [236, 0]
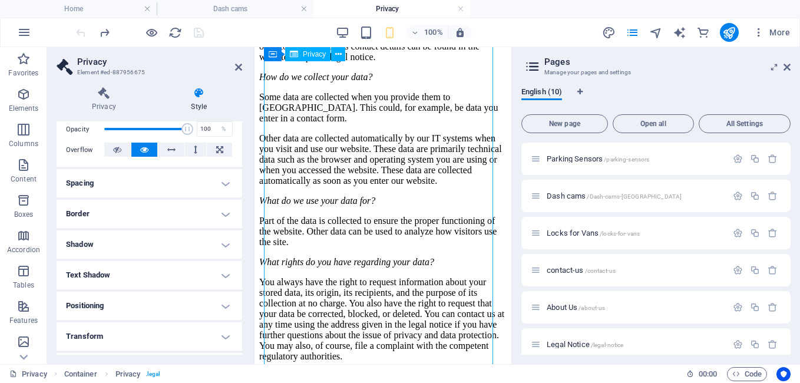
drag, startPoint x: 444, startPoint y: 343, endPoint x: 378, endPoint y: 311, distance: 73.0
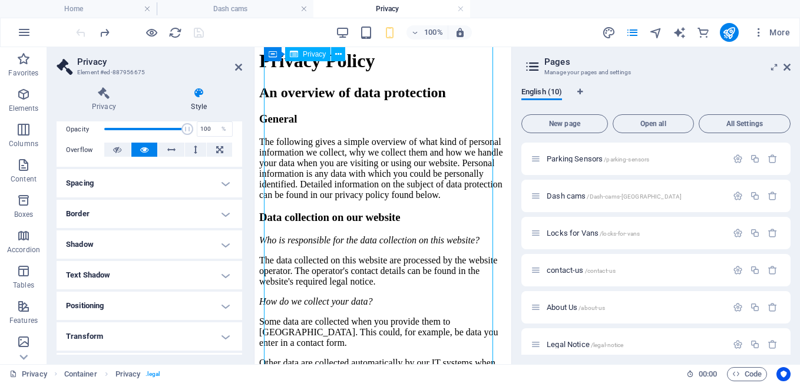
scroll to position [0, 0]
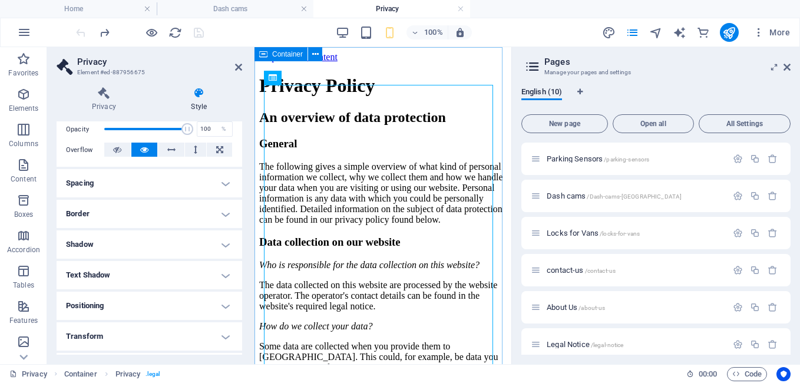
click at [268, 54] on div "Container" at bounding box center [281, 54] width 53 height 14
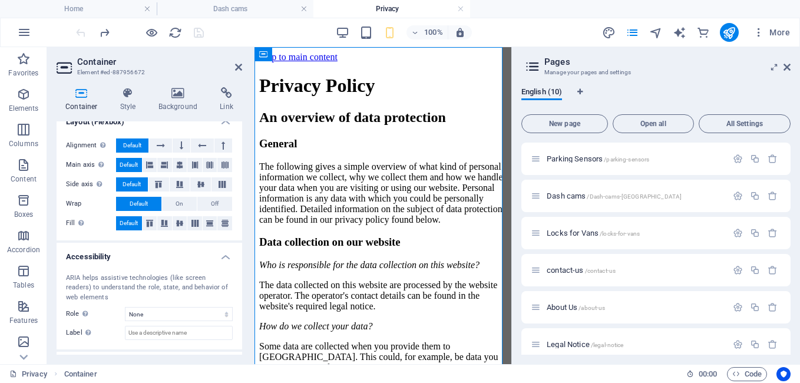
scroll to position [177, 0]
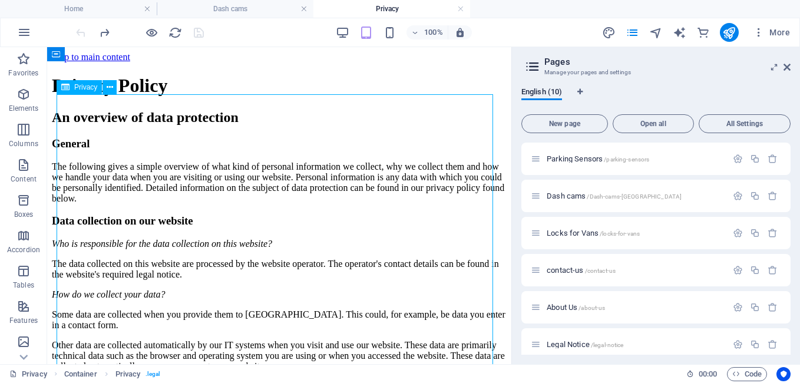
drag, startPoint x: 268, startPoint y: 363, endPoint x: 349, endPoint y: 279, distance: 116.3
drag, startPoint x: 88, startPoint y: 170, endPoint x: 145, endPoint y: 183, distance: 58.5
click at [725, 126] on span "All Settings" at bounding box center [744, 123] width 81 height 7
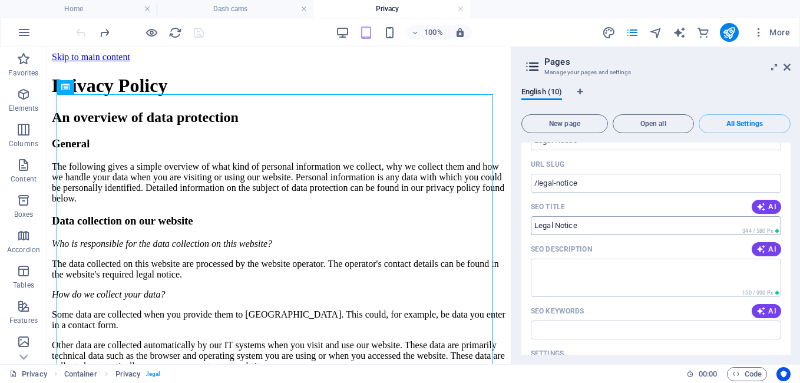
scroll to position [4121, 0]
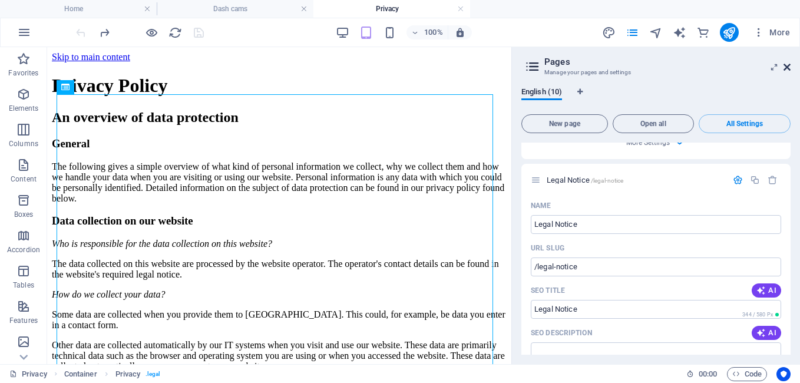
click at [786, 70] on icon at bounding box center [787, 66] width 7 height 9
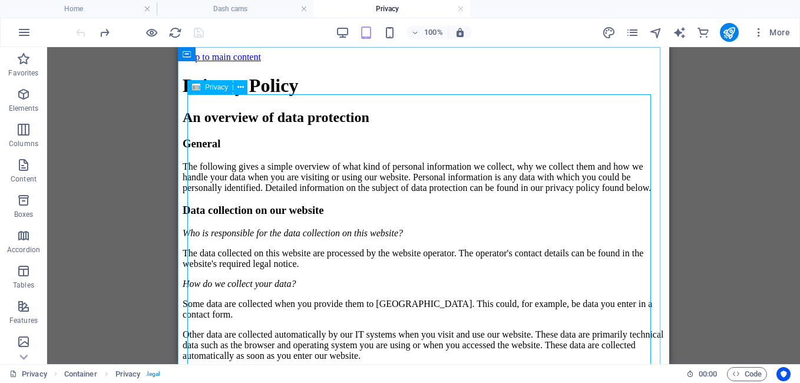
click at [209, 90] on span "Privacy" at bounding box center [216, 87] width 23 height 7
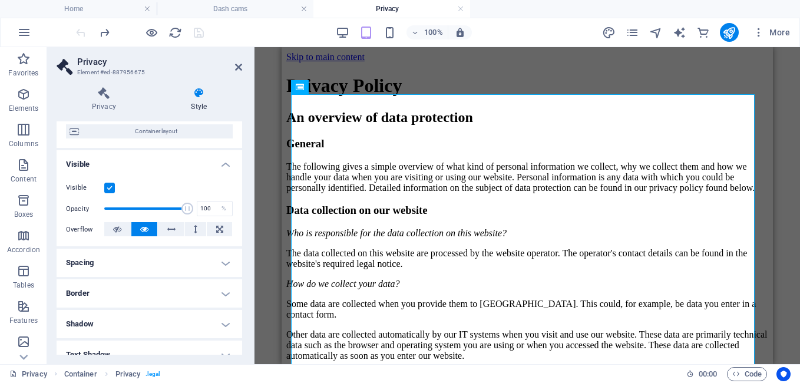
scroll to position [118, 0]
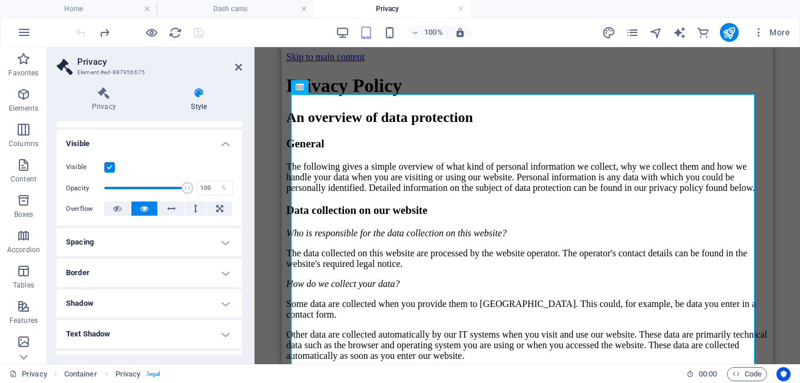
click at [222, 271] on h4 "Border" at bounding box center [150, 273] width 186 height 28
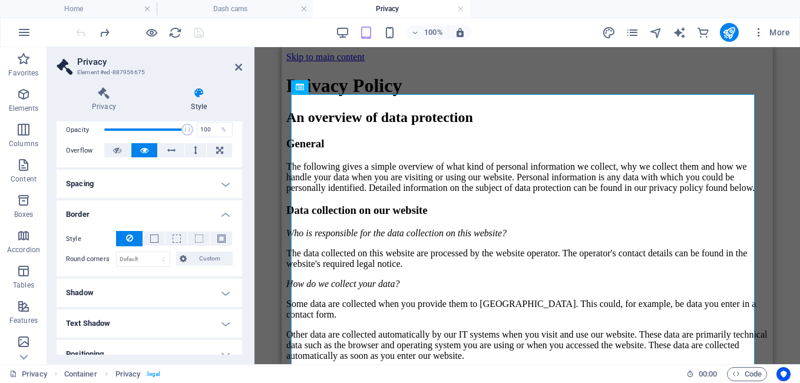
scroll to position [236, 0]
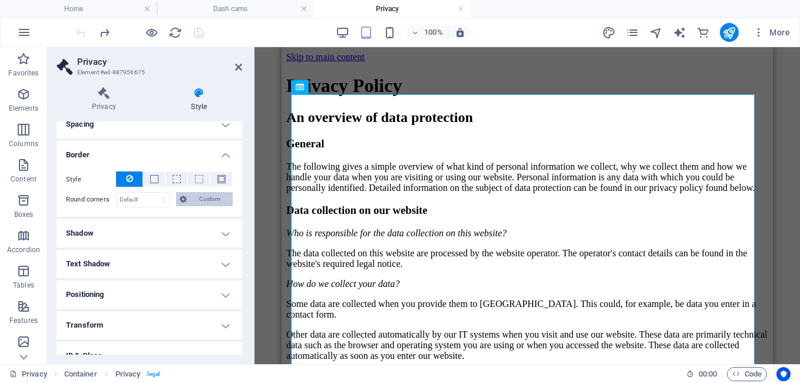
click at [190, 200] on span "Custom" at bounding box center [209, 199] width 39 height 14
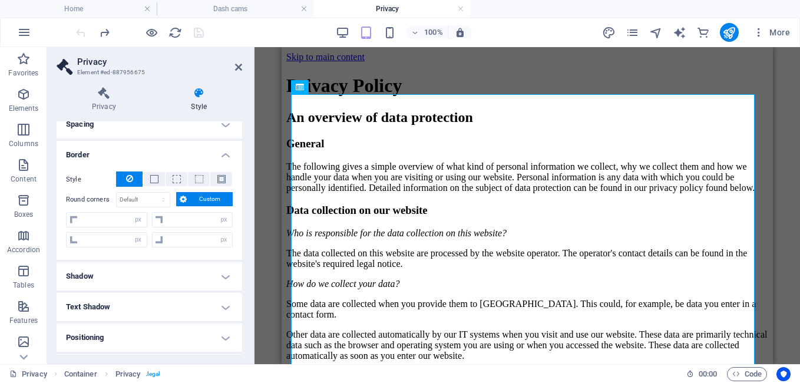
click at [190, 200] on span "Custom" at bounding box center [209, 199] width 39 height 14
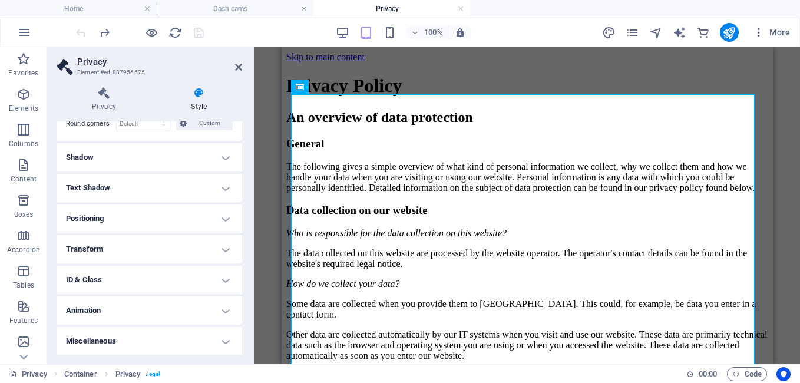
scroll to position [312, 0]
click at [192, 338] on h4 "Miscellaneous" at bounding box center [150, 340] width 186 height 28
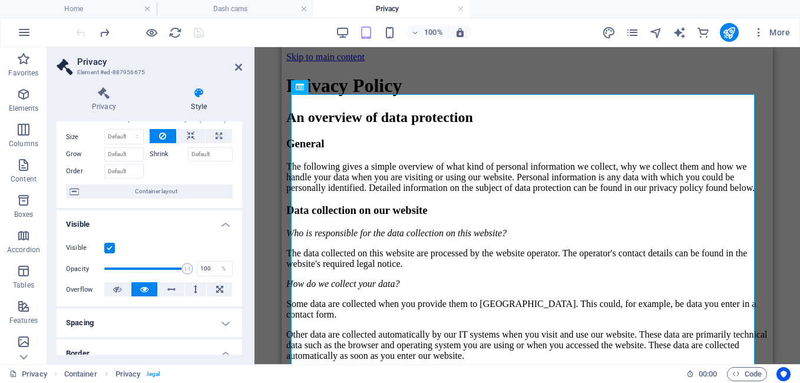
scroll to position [0, 0]
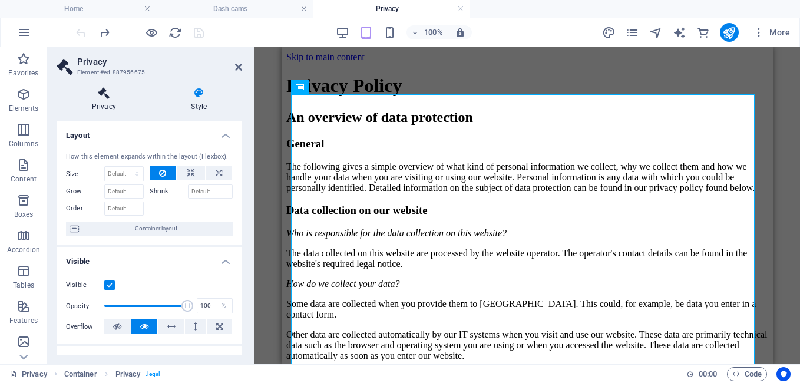
click at [103, 104] on h4 "Privacy" at bounding box center [107, 99] width 100 height 25
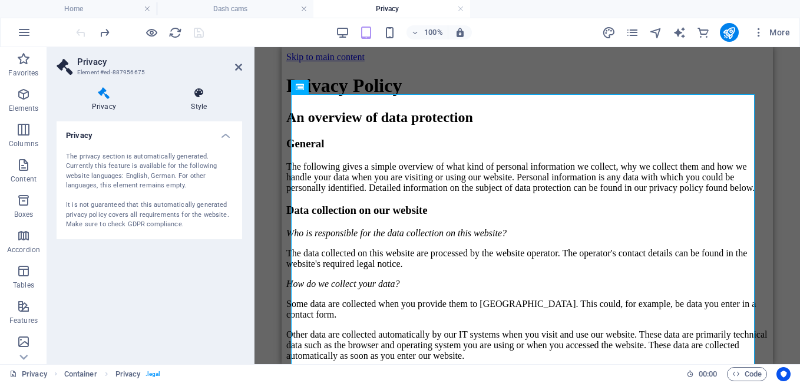
click at [201, 95] on icon at bounding box center [199, 93] width 86 height 12
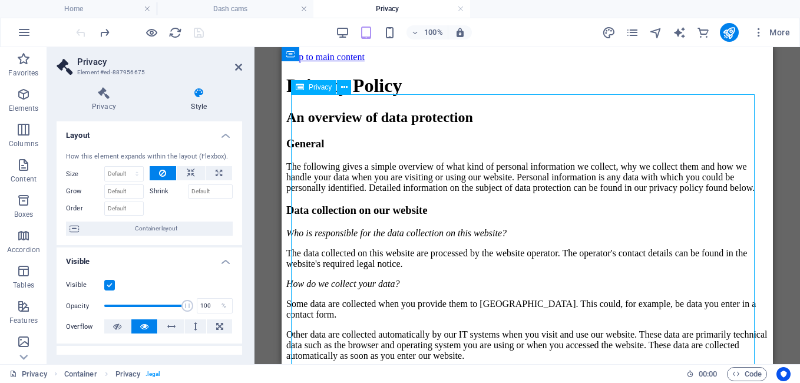
drag, startPoint x: 510, startPoint y: 159, endPoint x: 442, endPoint y: 159, distance: 67.8
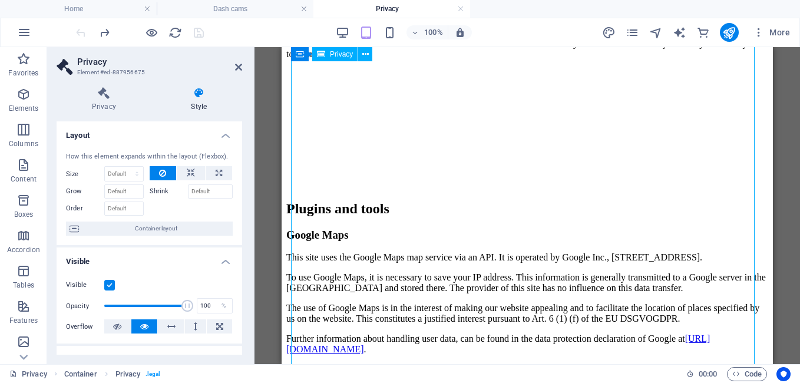
scroll to position [2829, 0]
drag, startPoint x: 493, startPoint y: 311, endPoint x: 424, endPoint y: 279, distance: 75.9
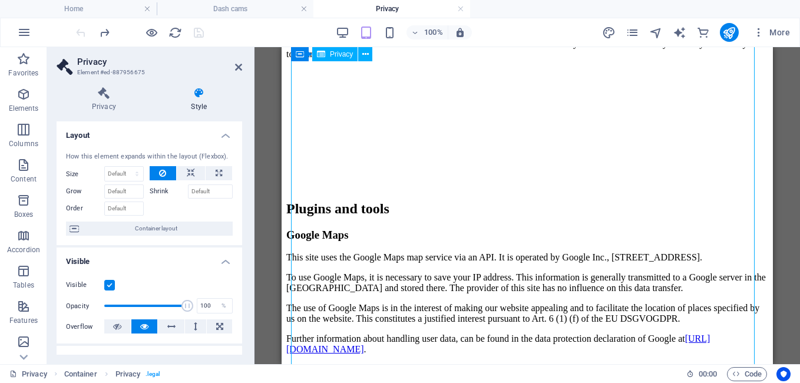
scroll to position [2829, 0]
drag, startPoint x: 473, startPoint y: 268, endPoint x: 414, endPoint y: 221, distance: 75.1
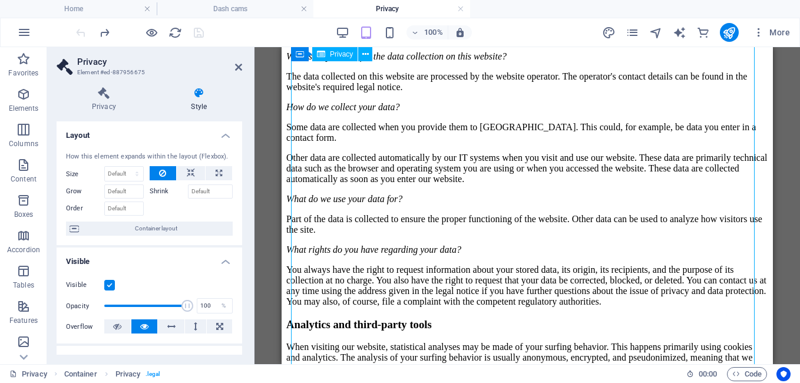
scroll to position [0, 0]
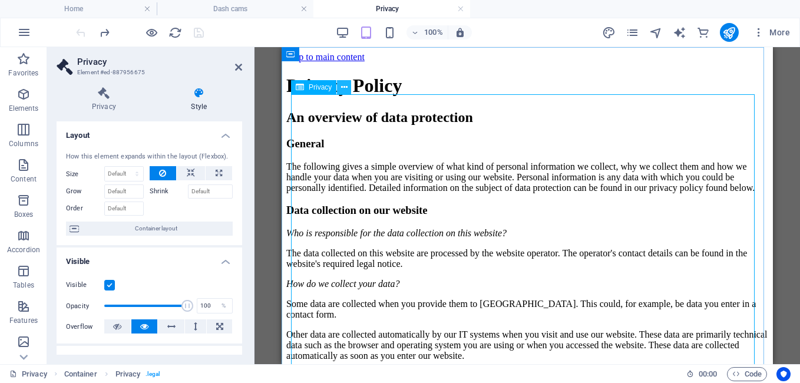
click at [349, 82] on button at bounding box center [344, 87] width 14 height 14
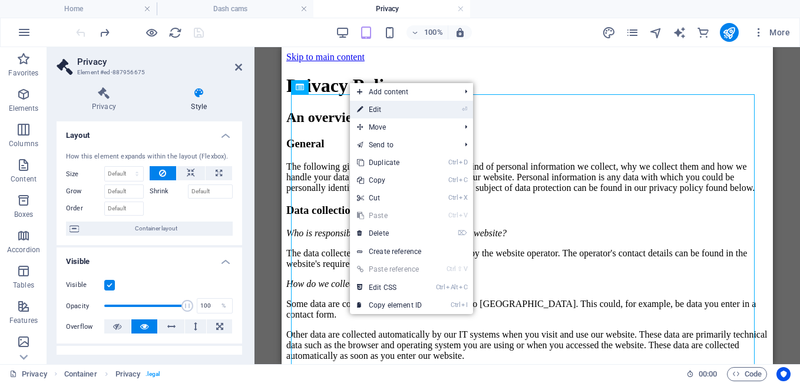
click at [375, 111] on link "⏎ Edit" at bounding box center [389, 110] width 79 height 18
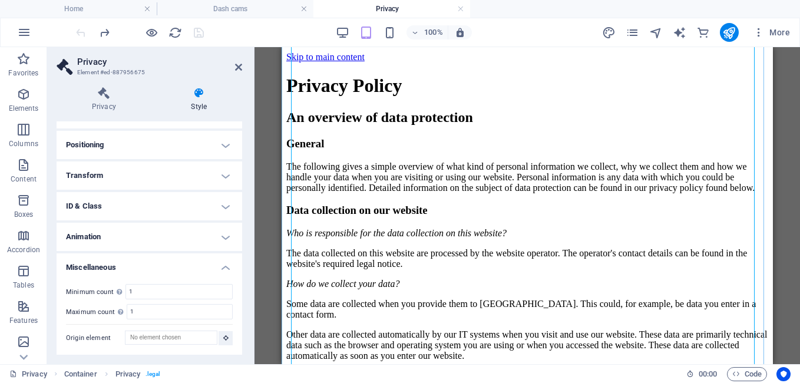
scroll to position [236, 0]
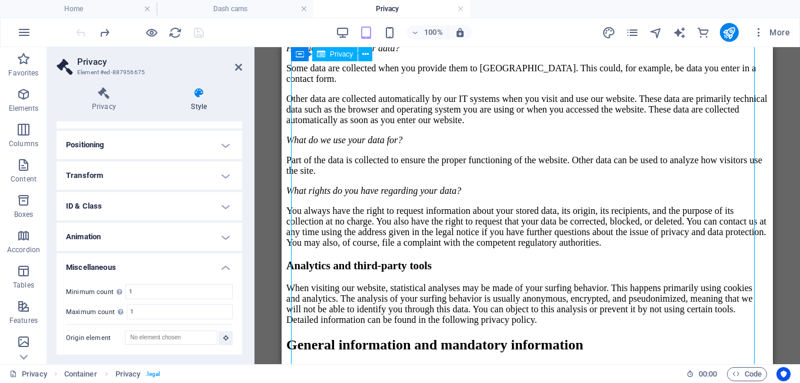
drag, startPoint x: 497, startPoint y: 301, endPoint x: 421, endPoint y: 251, distance: 90.7
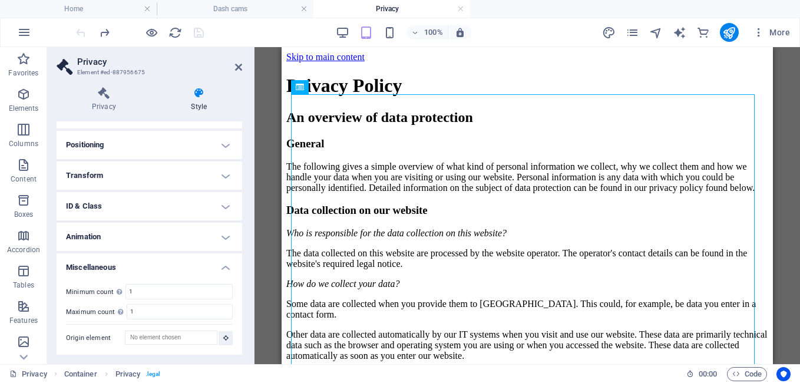
scroll to position [150, 0]
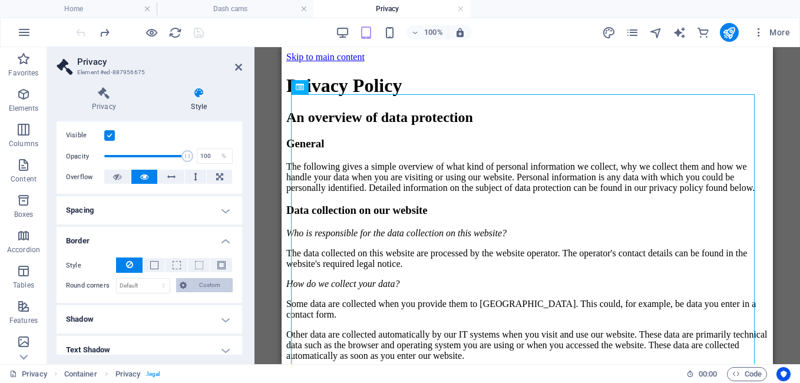
click at [196, 282] on span "Custom" at bounding box center [209, 285] width 39 height 14
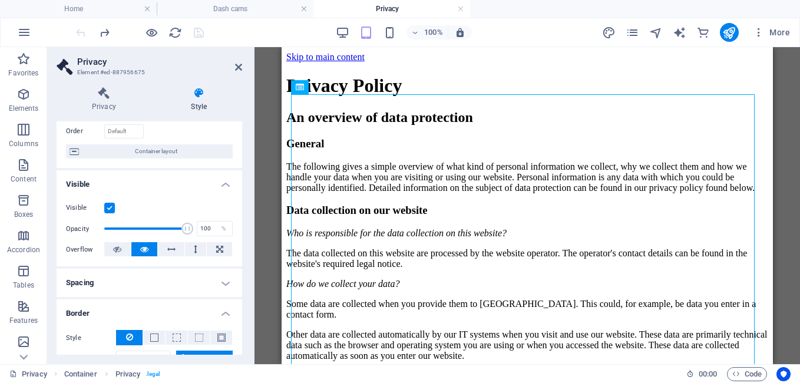
scroll to position [0, 0]
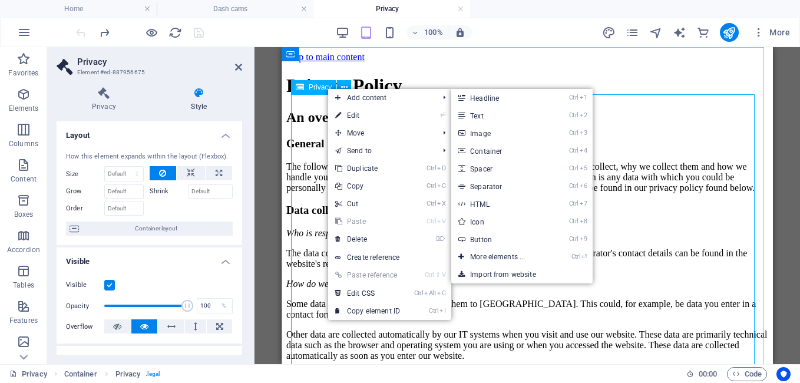
drag, startPoint x: 639, startPoint y: 318, endPoint x: 629, endPoint y: 315, distance: 10.4
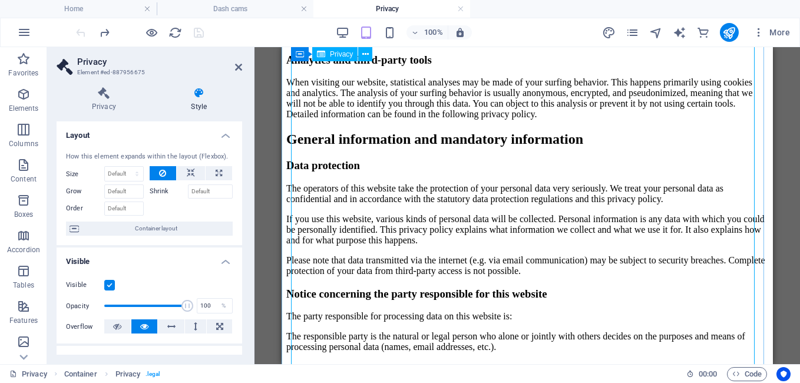
scroll to position [530, 0]
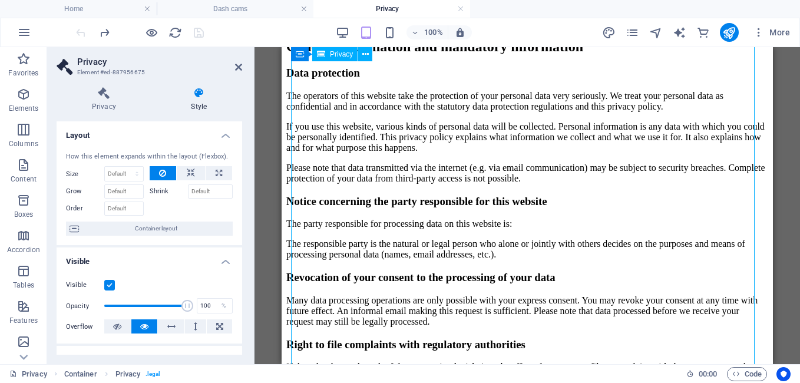
drag, startPoint x: 585, startPoint y: 342, endPoint x: 460, endPoint y: 246, distance: 157.2
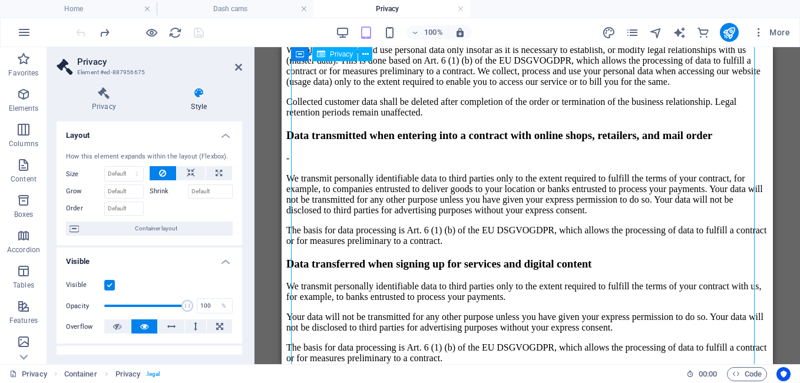
drag, startPoint x: 502, startPoint y: 322, endPoint x: 331, endPoint y: 158, distance: 237.2
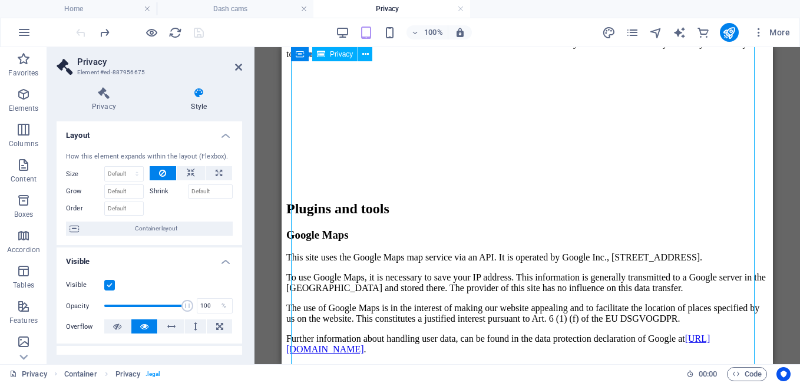
scroll to position [2837, 0]
drag, startPoint x: 495, startPoint y: 304, endPoint x: 400, endPoint y: 190, distance: 148.1
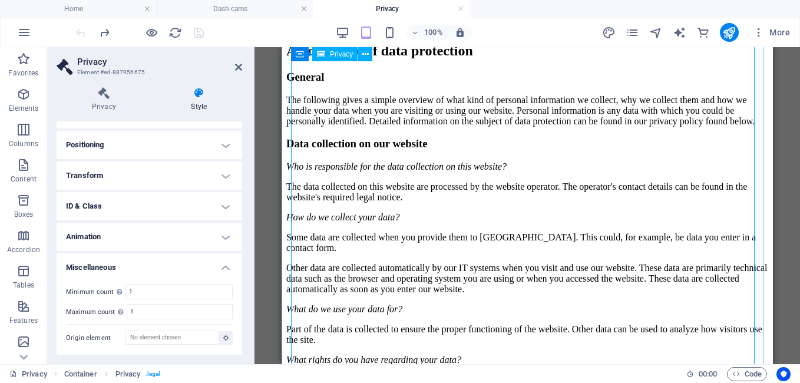
scroll to position [0, 0]
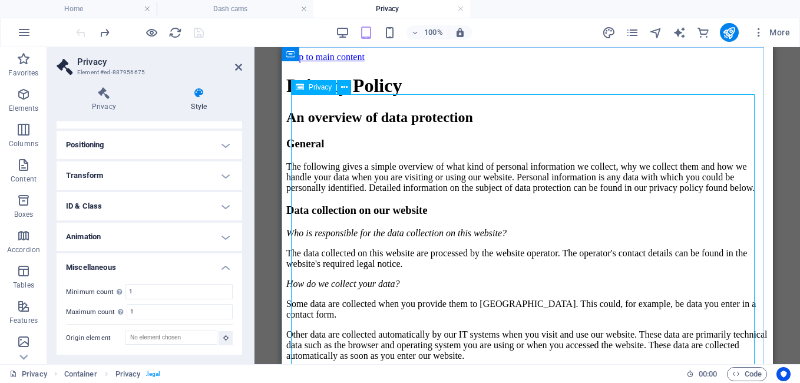
click at [308, 90] on div "Privacy" at bounding box center [313, 87] width 45 height 14
click at [298, 57] on div "Container" at bounding box center [308, 54] width 53 height 14
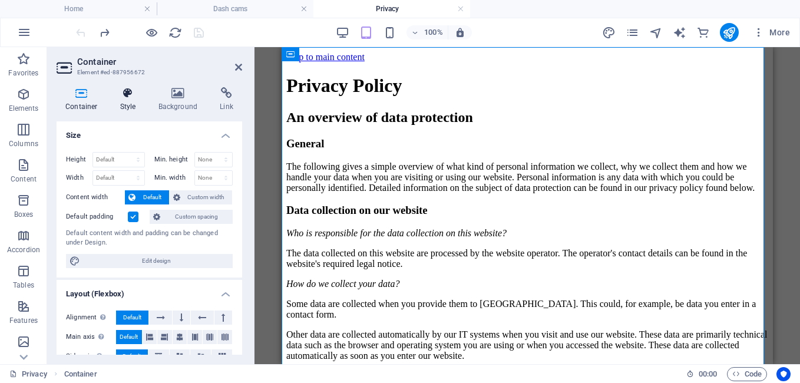
click at [129, 100] on h4 "Style" at bounding box center [130, 99] width 38 height 25
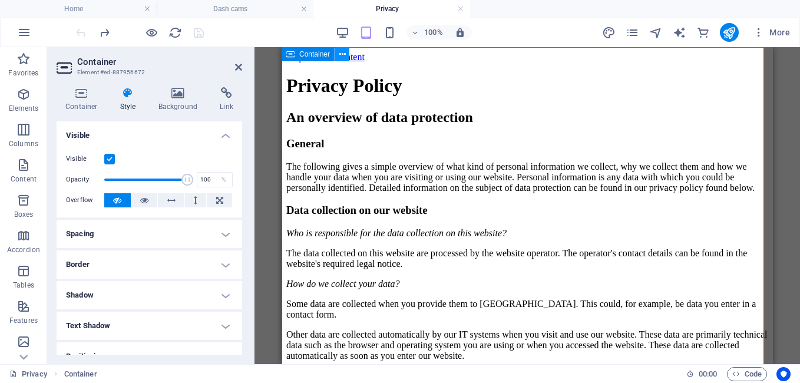
click at [345, 55] on icon at bounding box center [342, 54] width 6 height 12
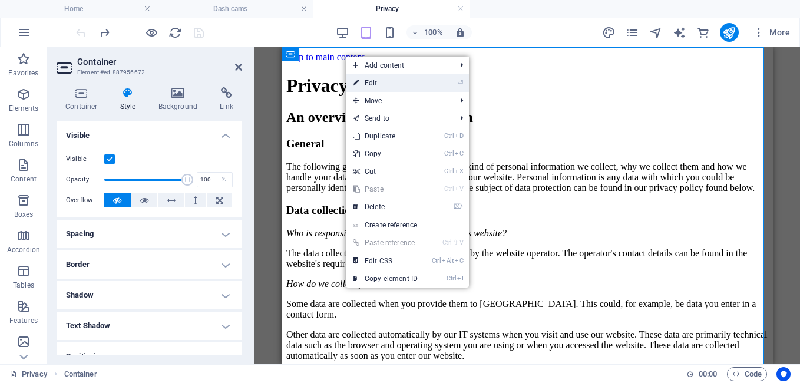
click at [377, 81] on link "⏎ Edit" at bounding box center [385, 83] width 79 height 18
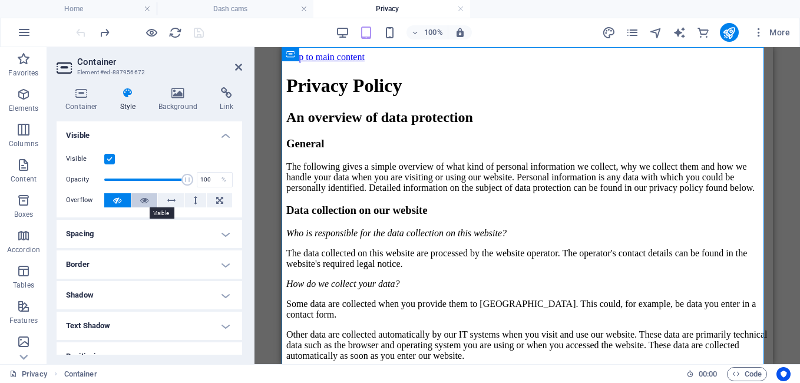
click at [144, 199] on icon at bounding box center [144, 200] width 8 height 14
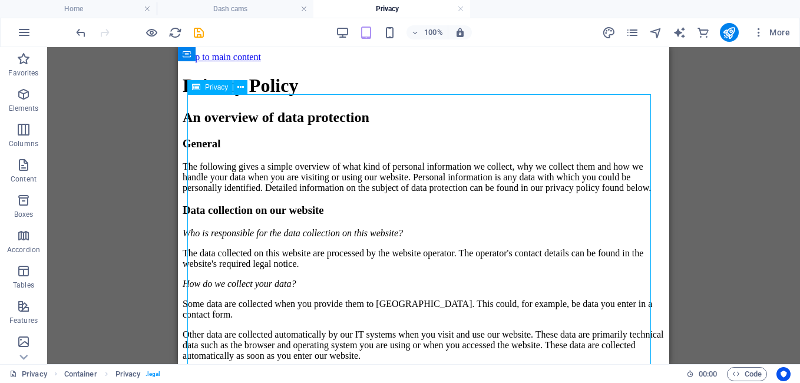
drag, startPoint x: 367, startPoint y: 302, endPoint x: 413, endPoint y: 279, distance: 51.9
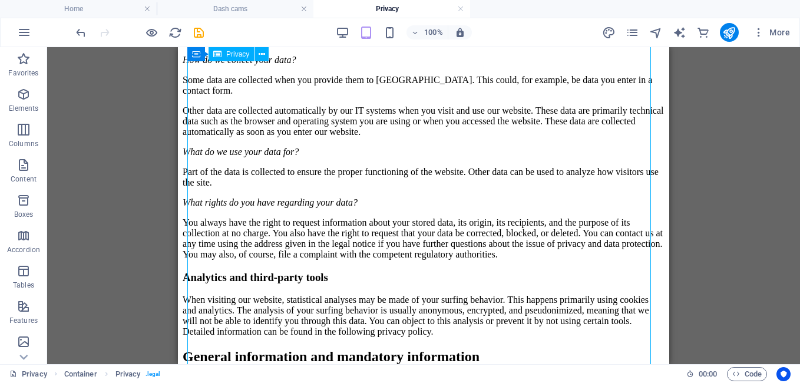
scroll to position [300, 0]
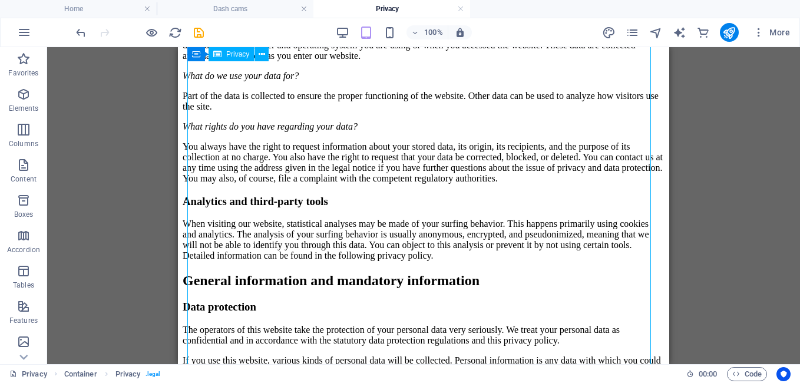
drag, startPoint x: 390, startPoint y: 354, endPoint x: 329, endPoint y: 307, distance: 77.0
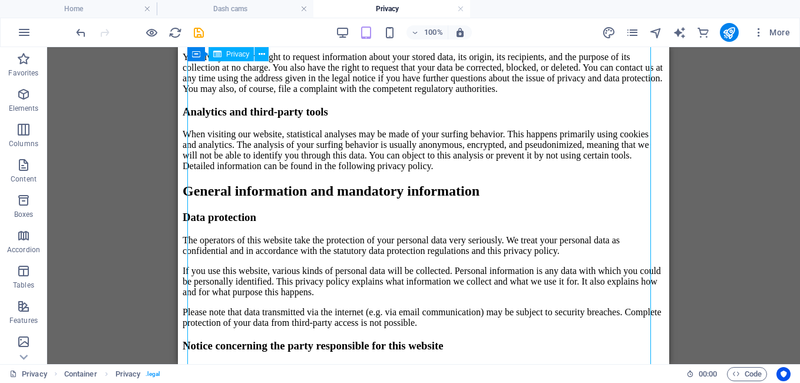
scroll to position [536, 0]
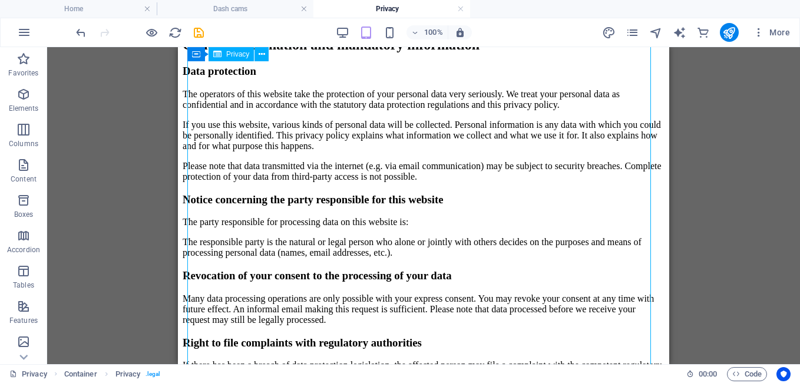
drag, startPoint x: 397, startPoint y: 299, endPoint x: 441, endPoint y: 243, distance: 71.3
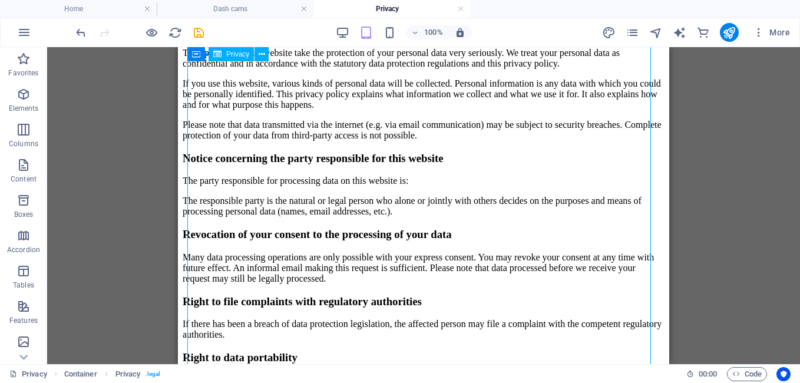
drag, startPoint x: 481, startPoint y: 335, endPoint x: 380, endPoint y: 263, distance: 123.8
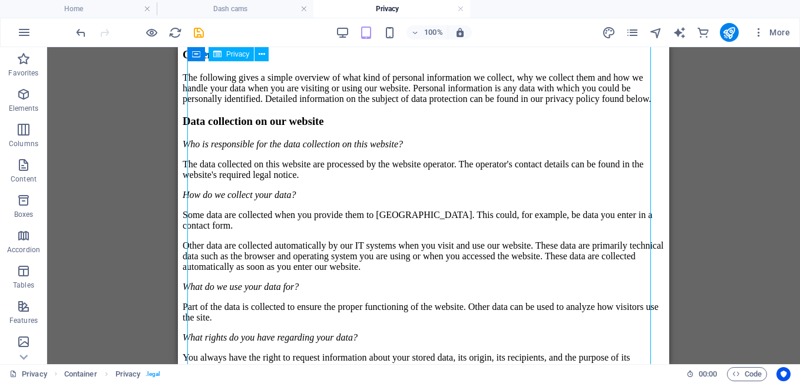
scroll to position [0, 0]
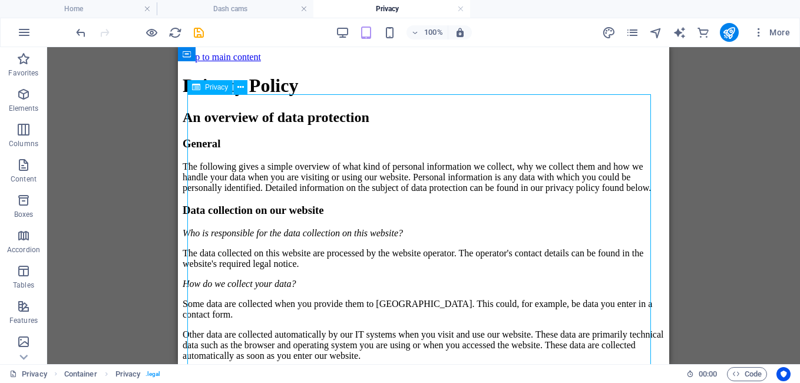
select select "px"
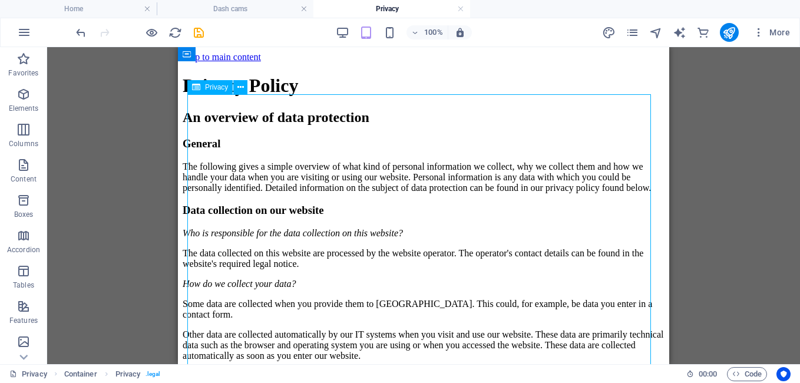
select select "px"
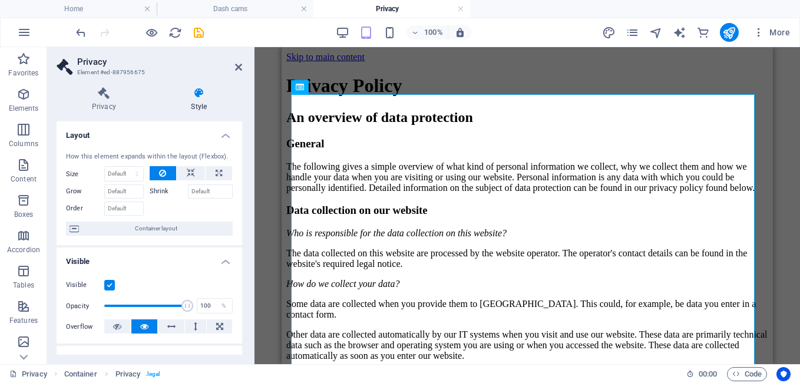
click at [273, 121] on div "Container Privacy" at bounding box center [528, 205] width 546 height 317
click at [274, 123] on div "Container Privacy" at bounding box center [528, 205] width 546 height 317
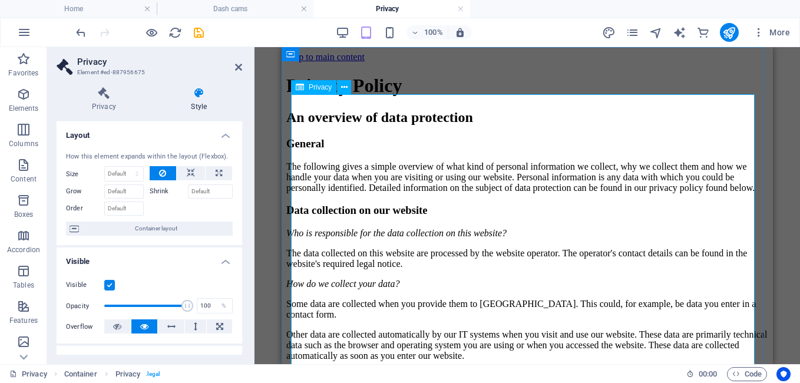
click at [343, 87] on icon at bounding box center [344, 87] width 6 height 12
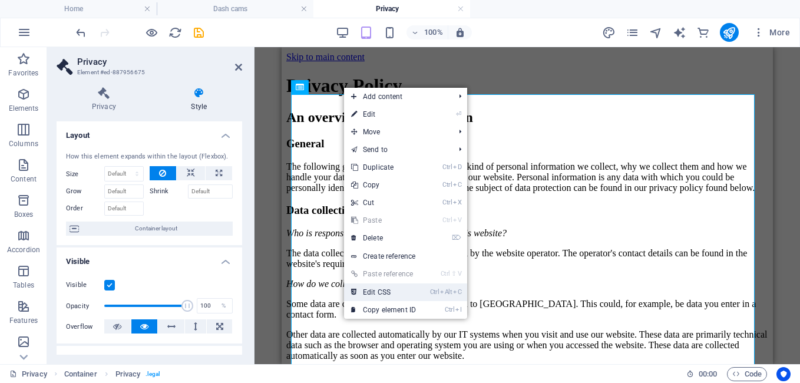
click at [385, 292] on link "Ctrl Alt C Edit CSS" at bounding box center [383, 292] width 79 height 18
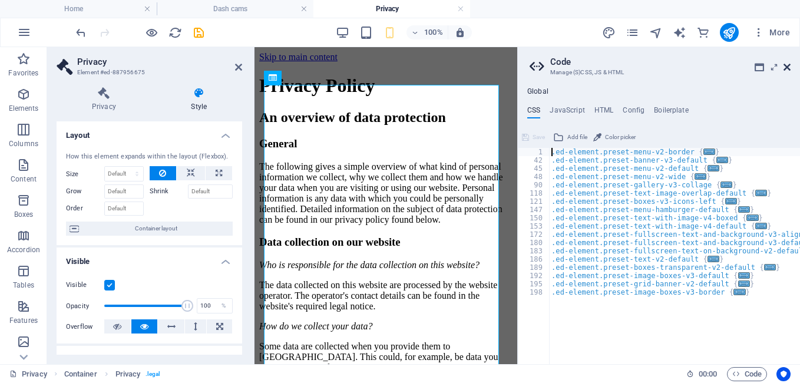
click at [784, 65] on icon at bounding box center [787, 66] width 7 height 9
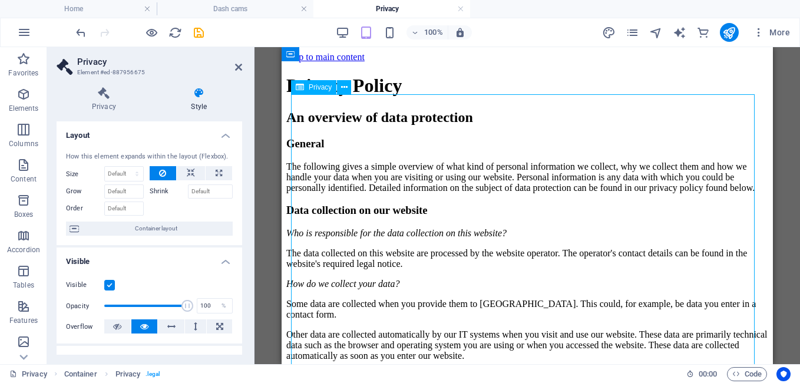
drag, startPoint x: 416, startPoint y: 161, endPoint x: 397, endPoint y: 157, distance: 19.9
click at [611, 32] on icon "design" at bounding box center [609, 33] width 14 height 14
select select "px"
select select "400"
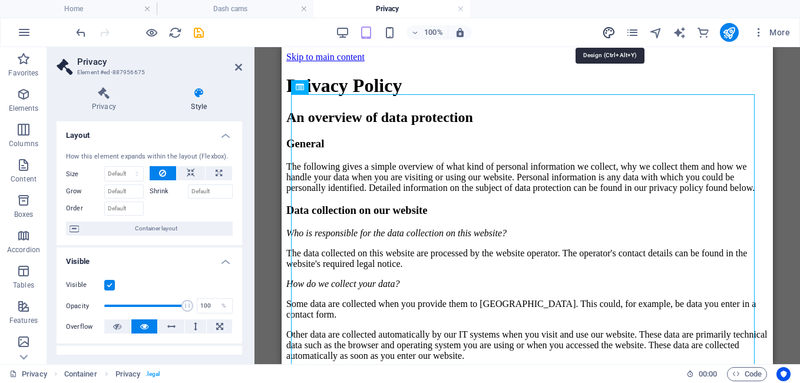
select select "px"
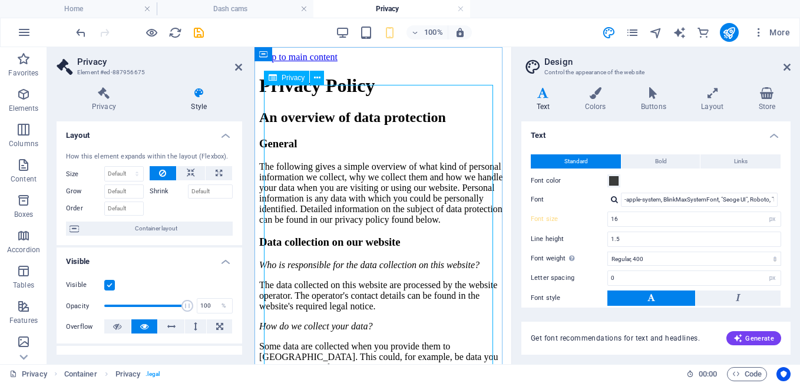
click at [288, 78] on span "Privacy" at bounding box center [293, 77] width 23 height 7
click at [614, 183] on span at bounding box center [613, 180] width 9 height 9
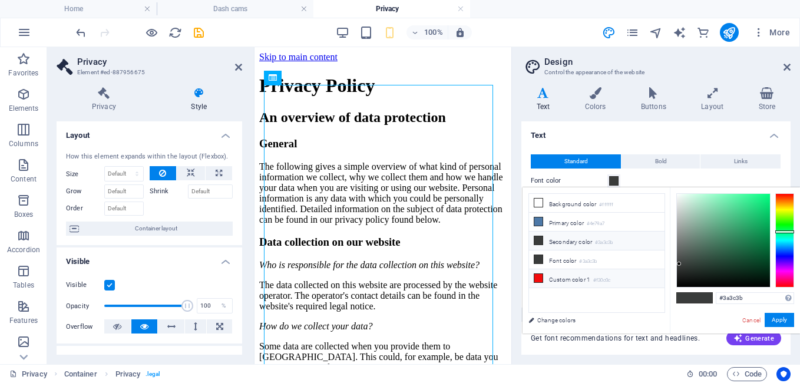
click at [536, 278] on icon at bounding box center [539, 278] width 8 height 8
type input "#f30c0c"
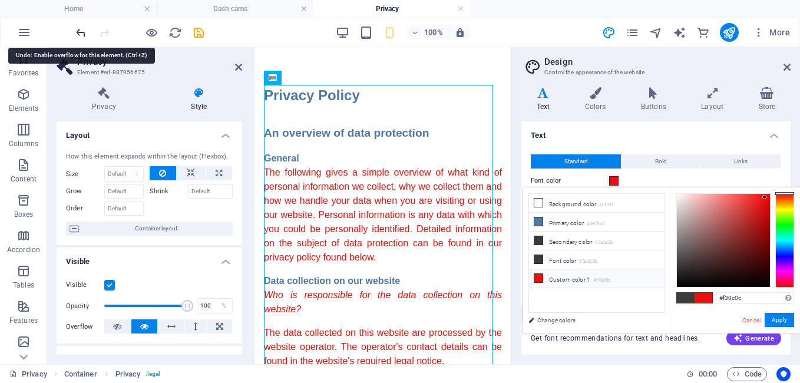
click at [83, 36] on icon "undo" at bounding box center [81, 33] width 14 height 14
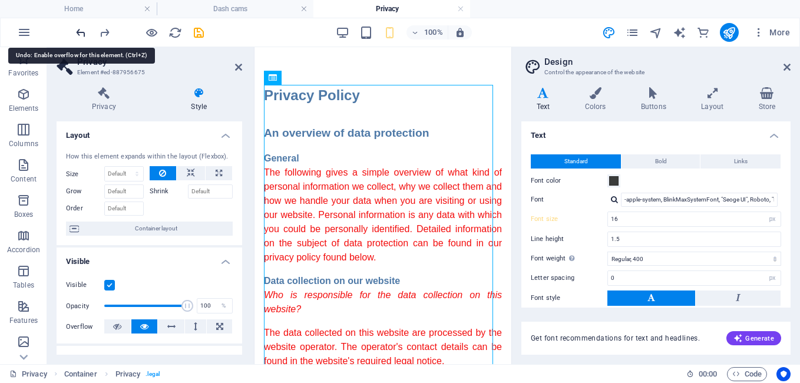
drag, startPoint x: 83, startPoint y: 36, endPoint x: 72, endPoint y: 108, distance: 73.3
click at [83, 36] on icon "undo" at bounding box center [81, 33] width 14 height 14
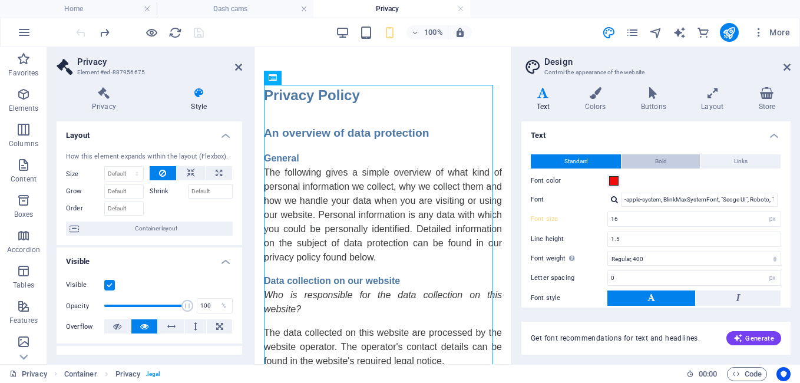
click at [666, 165] on button "Bold" at bounding box center [661, 161] width 78 height 14
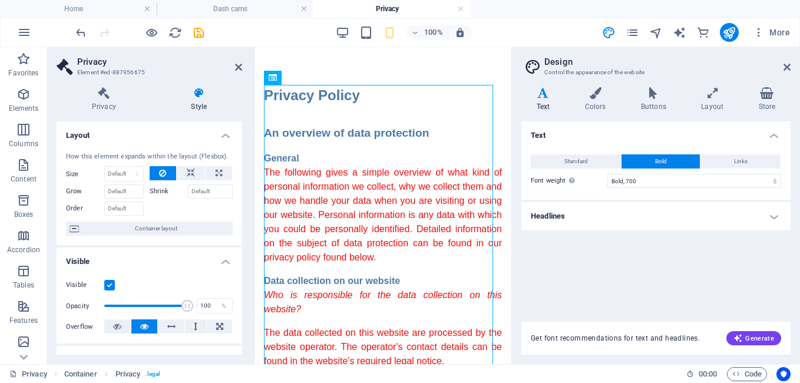
click at [591, 216] on h4 "Headlines" at bounding box center [656, 216] width 269 height 28
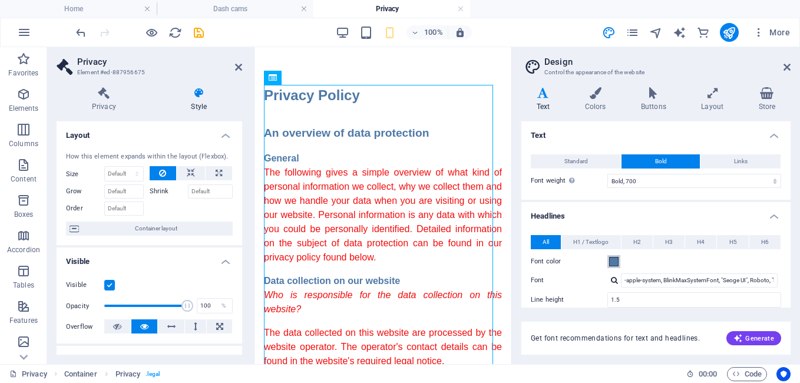
click at [612, 264] on span at bounding box center [613, 261] width 9 height 9
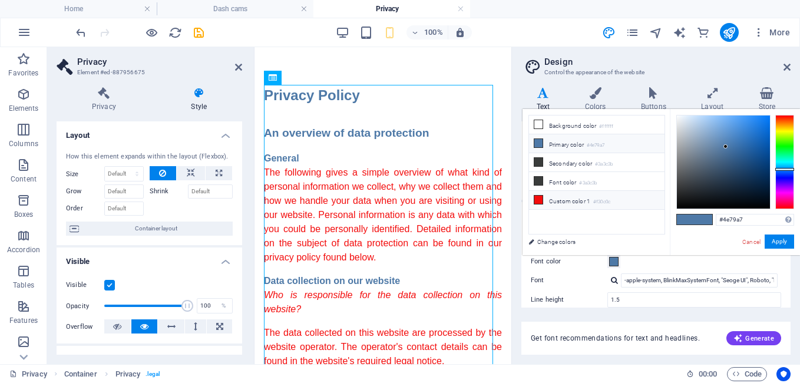
click at [540, 197] on icon at bounding box center [539, 200] width 8 height 8
type input "#f30c0c"
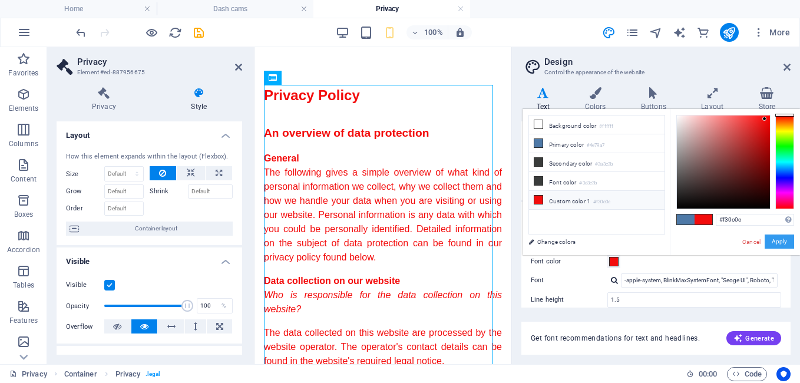
click at [775, 242] on button "Apply" at bounding box center [779, 242] width 29 height 14
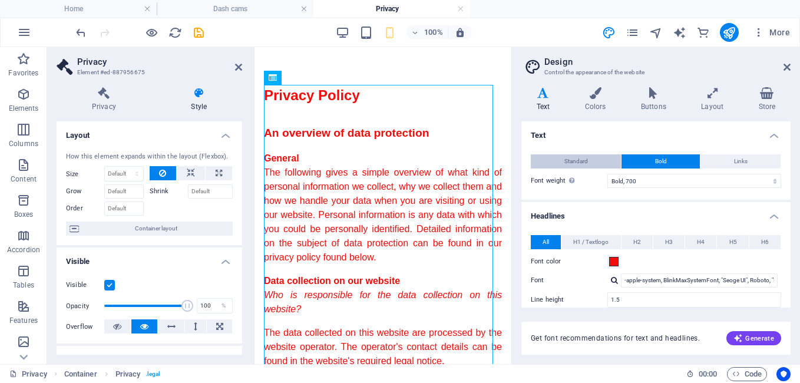
click at [588, 161] on button "Standard" at bounding box center [576, 161] width 90 height 14
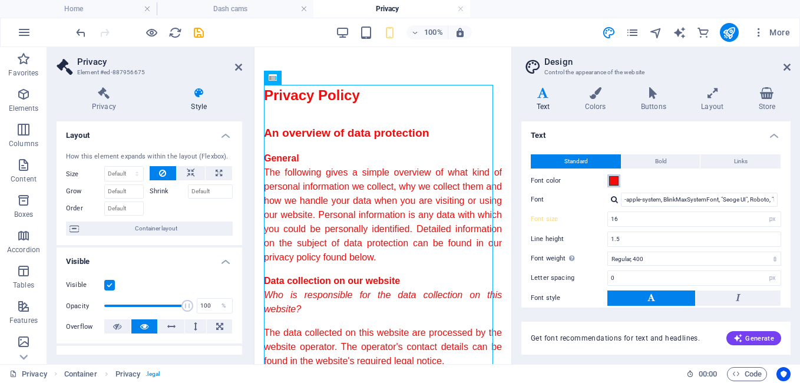
click at [616, 180] on span at bounding box center [613, 180] width 9 height 9
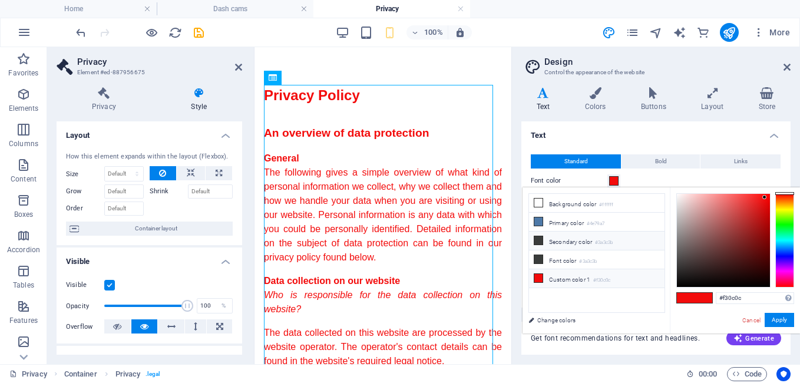
click at [537, 240] on icon at bounding box center [539, 240] width 8 height 8
type input "#3a3c3b"
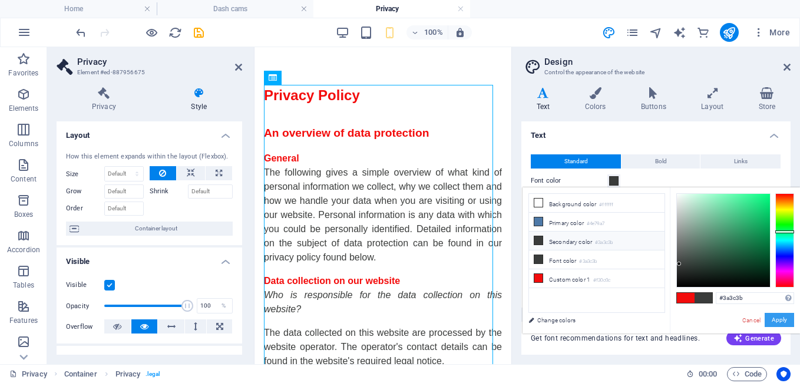
click at [780, 316] on button "Apply" at bounding box center [779, 320] width 29 height 14
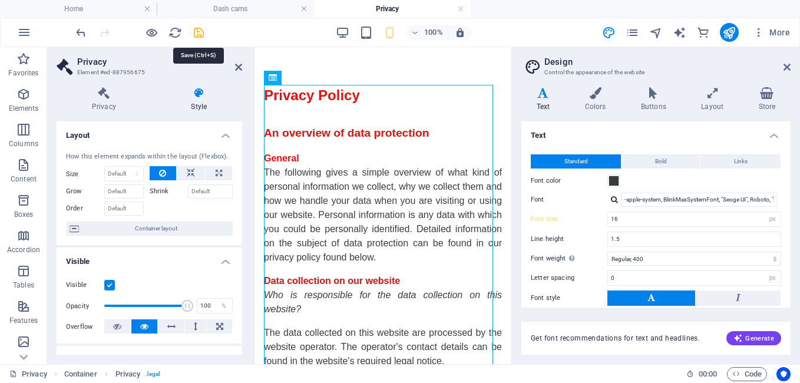
click at [197, 32] on icon "save" at bounding box center [199, 33] width 14 height 14
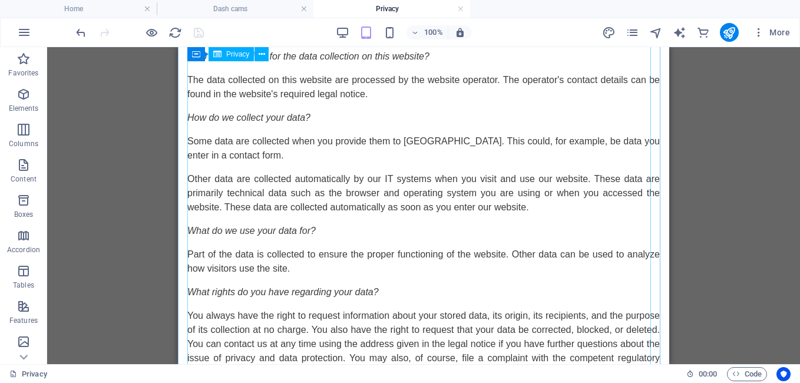
scroll to position [589, 0]
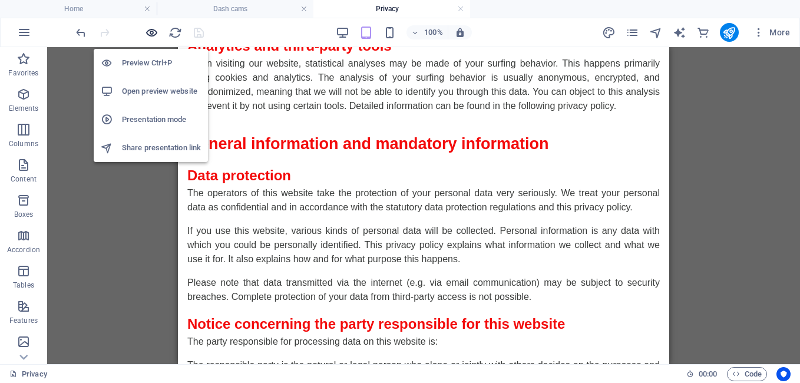
click at [151, 33] on icon "button" at bounding box center [152, 33] width 14 height 14
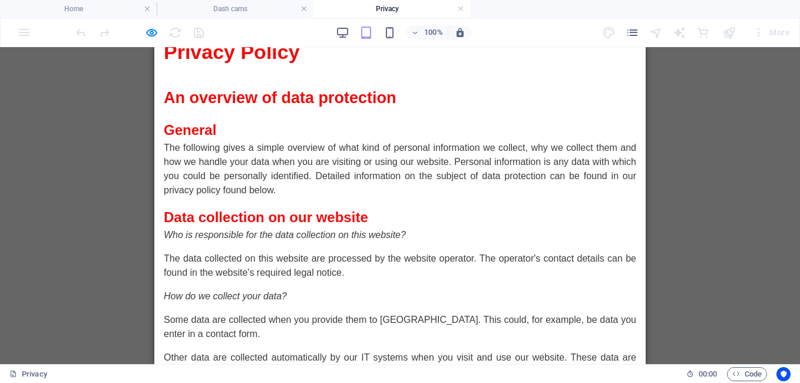
scroll to position [0, 0]
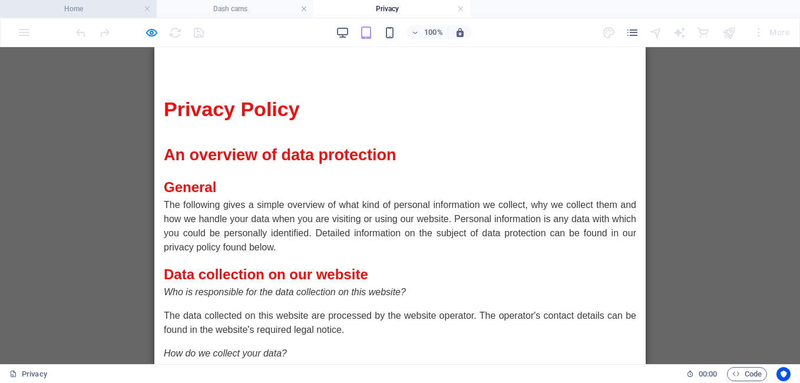
click at [109, 12] on h4 "Home" at bounding box center [78, 8] width 157 height 13
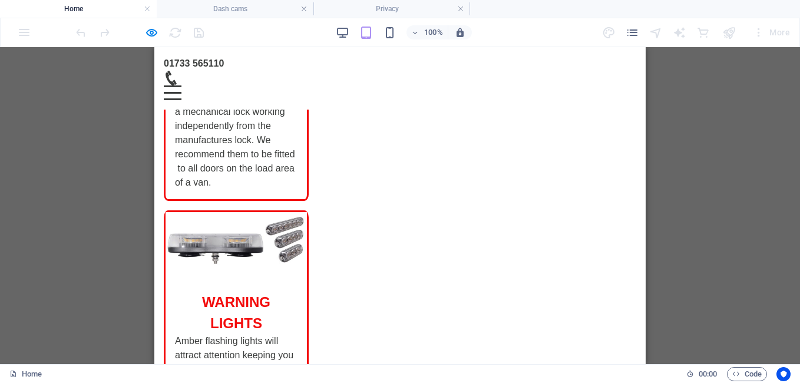
scroll to position [230, 0]
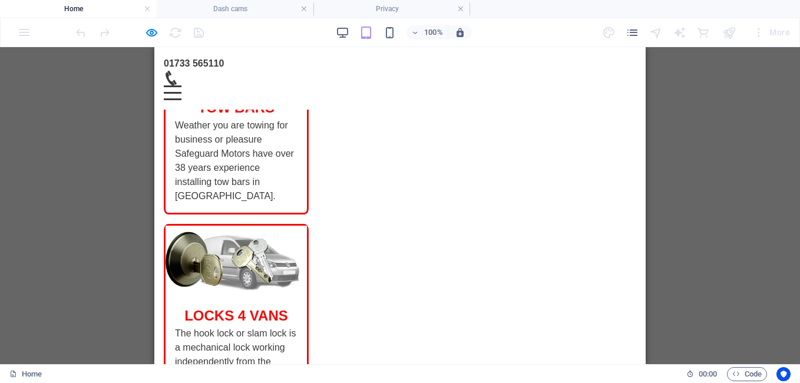
click at [182, 85] on div "Menu" at bounding box center [173, 92] width 18 height 15
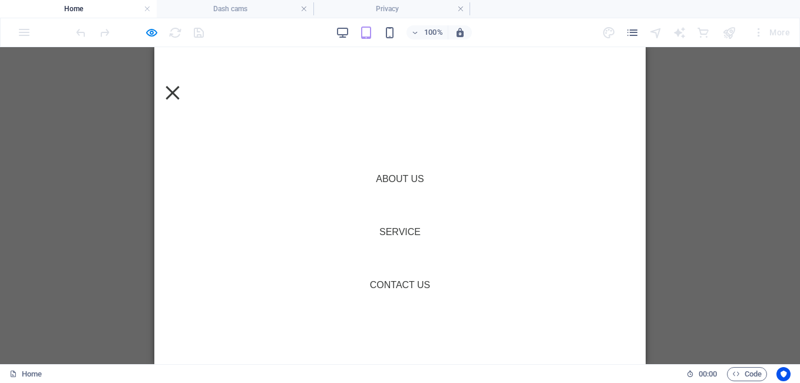
scroll to position [247, 0]
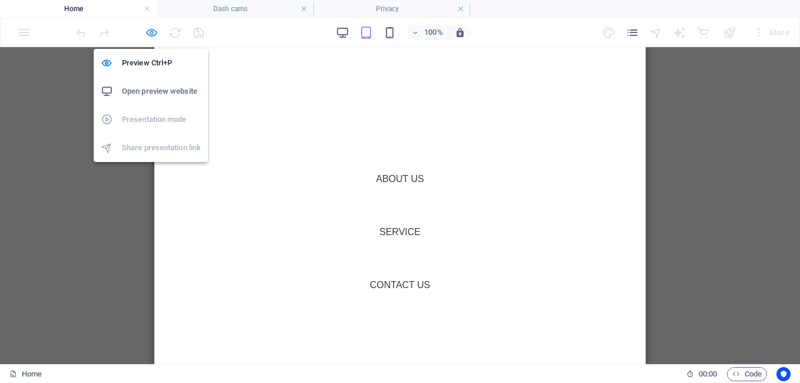
click at [153, 31] on icon "button" at bounding box center [152, 33] width 14 height 14
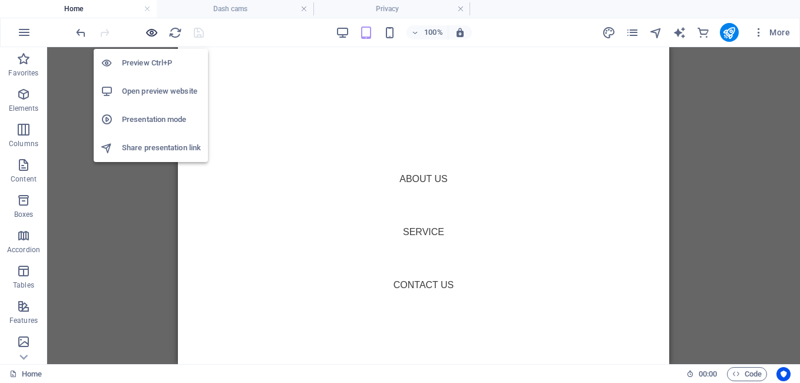
click at [156, 29] on icon "button" at bounding box center [152, 33] width 14 height 14
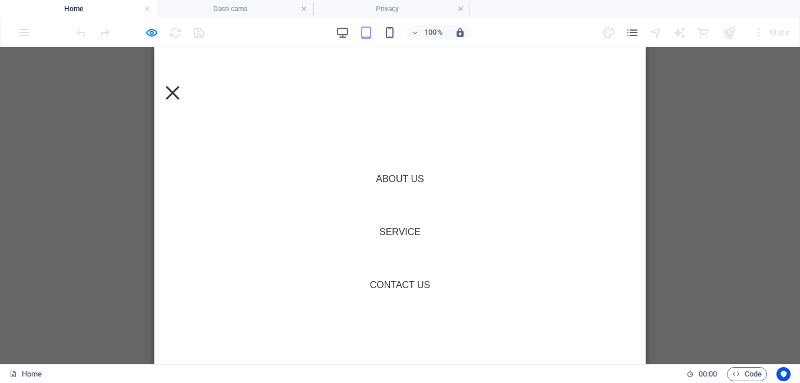
click at [591, 123] on nav "Home About Us Service Contact Us" at bounding box center [400, 205] width 492 height 317
click at [273, 11] on h4 "Dash cams" at bounding box center [235, 8] width 157 height 13
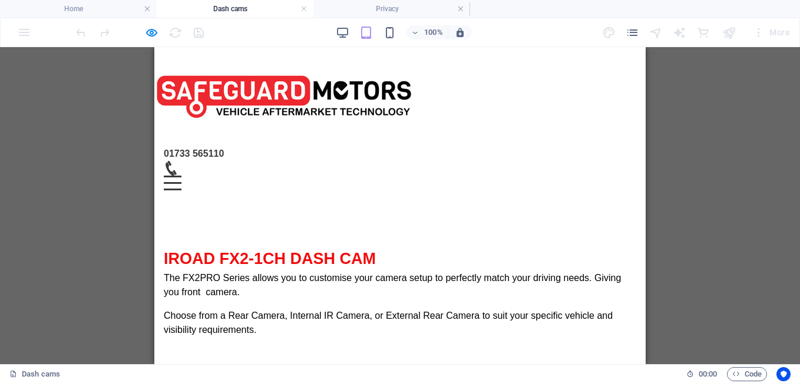
scroll to position [346, 0]
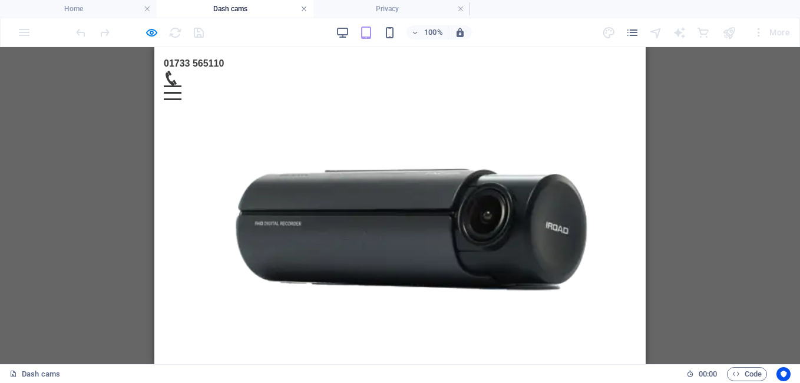
click at [304, 6] on link at bounding box center [304, 9] width 7 height 11
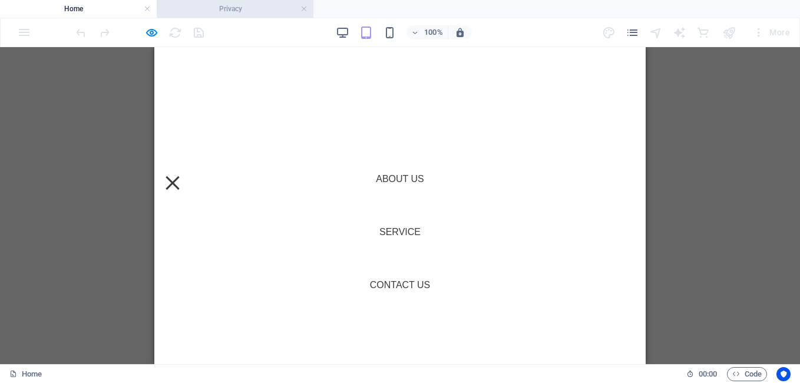
click at [308, 5] on h4 "Privacy" at bounding box center [235, 8] width 157 height 13
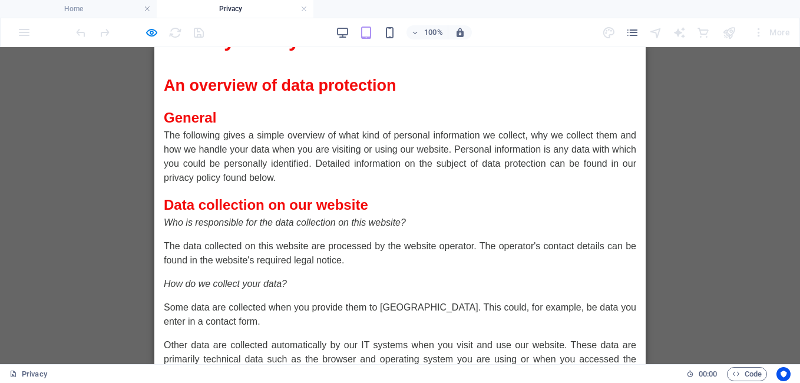
scroll to position [0, 0]
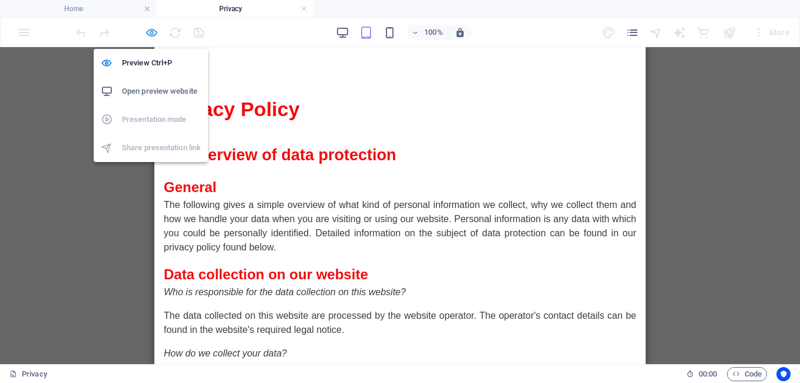
click at [153, 30] on icon "button" at bounding box center [152, 33] width 14 height 14
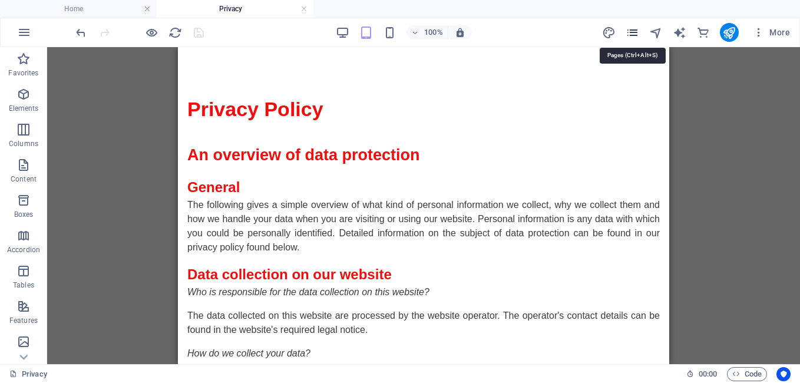
click at [631, 32] on icon "pages" at bounding box center [633, 33] width 14 height 14
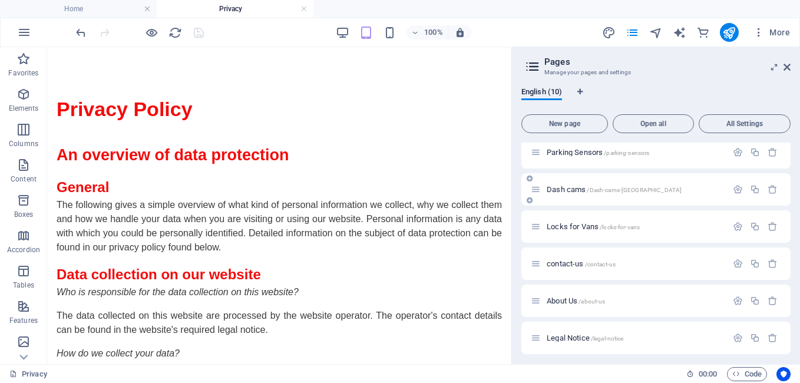
scroll to position [159, 0]
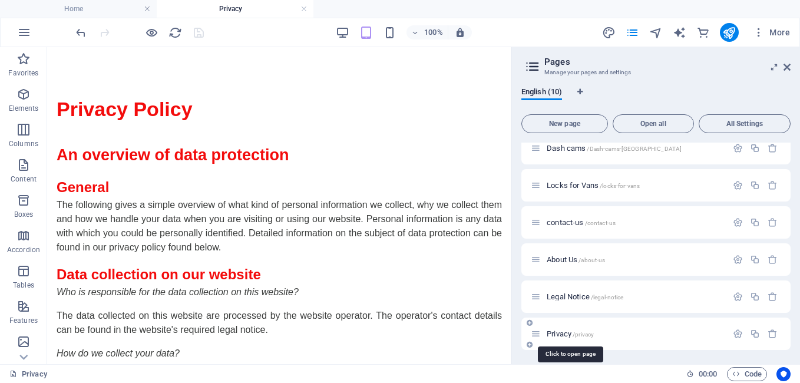
click at [575, 335] on span "/privacy" at bounding box center [583, 334] width 21 height 6
click at [552, 334] on span "Privacy /privacy" at bounding box center [570, 333] width 47 height 9
click at [543, 330] on div "Privacy /privacy" at bounding box center [629, 334] width 196 height 14
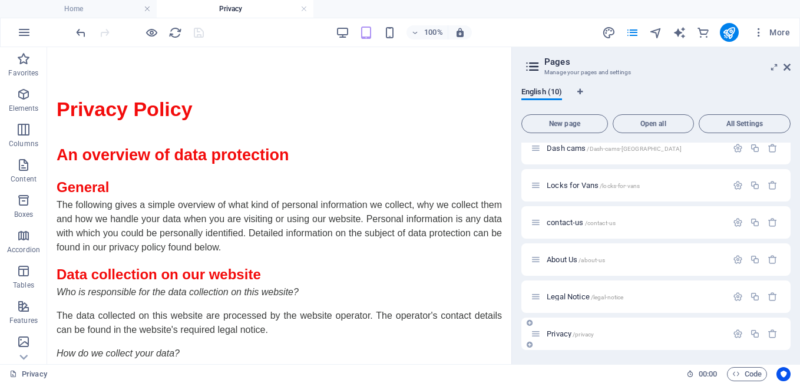
click at [543, 329] on div "Privacy /privacy" at bounding box center [629, 334] width 196 height 14
click at [562, 337] on span "Privacy /privacy" at bounding box center [570, 333] width 47 height 9
click at [560, 352] on div "Home / Tow Bars /tow-bars Warning Lights /warning-lights Parking Sensors /parki…" at bounding box center [656, 249] width 269 height 212
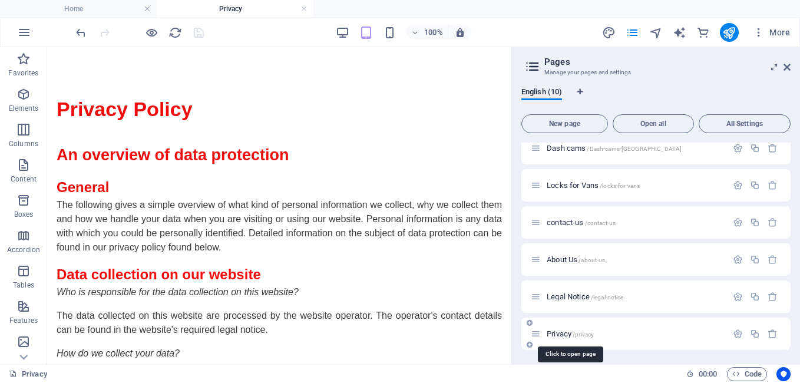
click at [560, 335] on span "Privacy /privacy" at bounding box center [570, 333] width 47 height 9
click at [564, 296] on span "Legal Notice /legal-notice" at bounding box center [585, 296] width 77 height 9
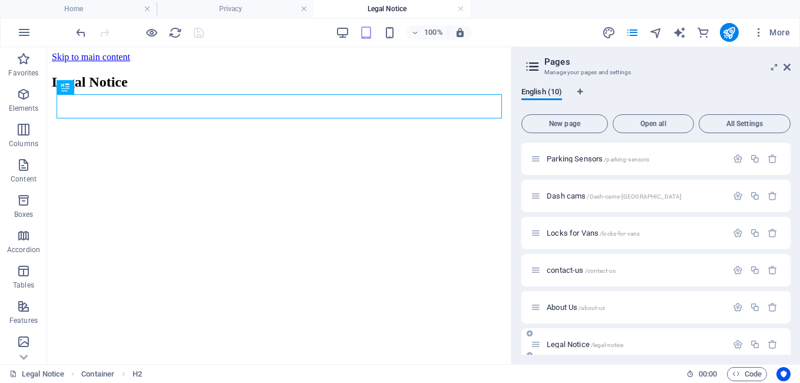
scroll to position [0, 0]
click at [790, 65] on icon at bounding box center [787, 66] width 7 height 9
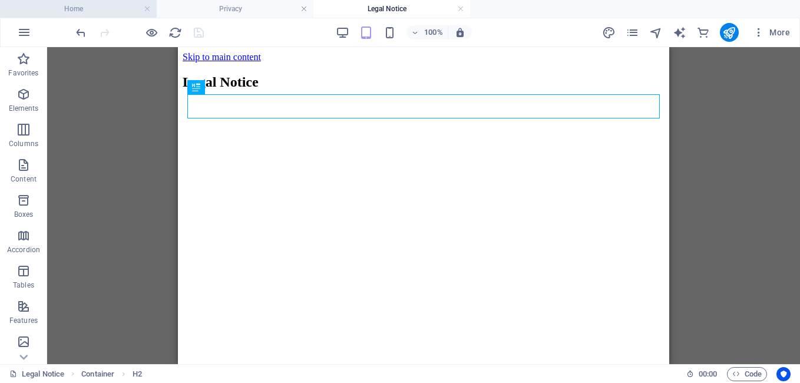
click at [77, 9] on h4 "Home" at bounding box center [78, 8] width 157 height 13
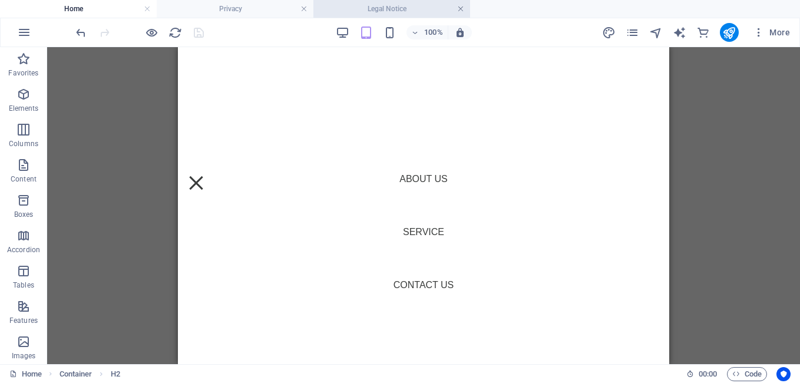
click at [463, 9] on link at bounding box center [460, 9] width 7 height 11
click at [89, 9] on h4 "Home" at bounding box center [78, 8] width 157 height 13
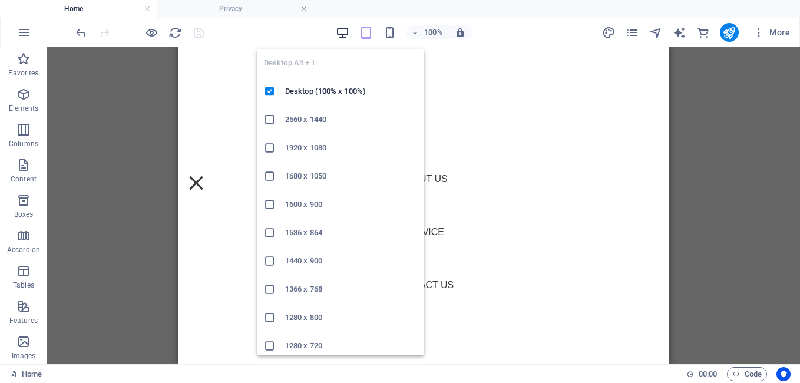
click at [345, 29] on icon "button" at bounding box center [343, 33] width 14 height 14
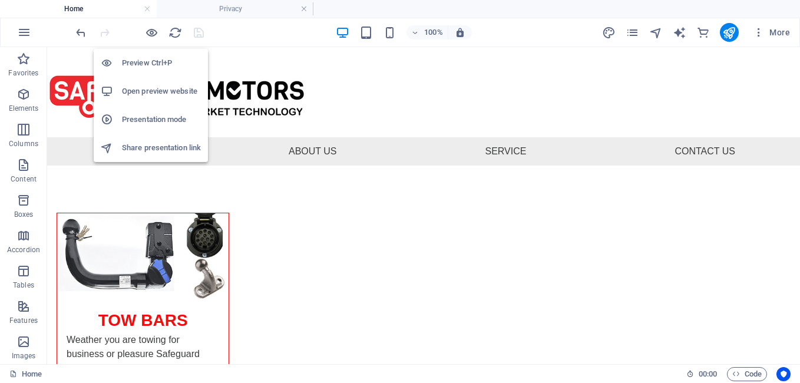
click at [144, 89] on h6 "Open preview website" at bounding box center [161, 91] width 79 height 14
